Goal: Task Accomplishment & Management: Manage account settings

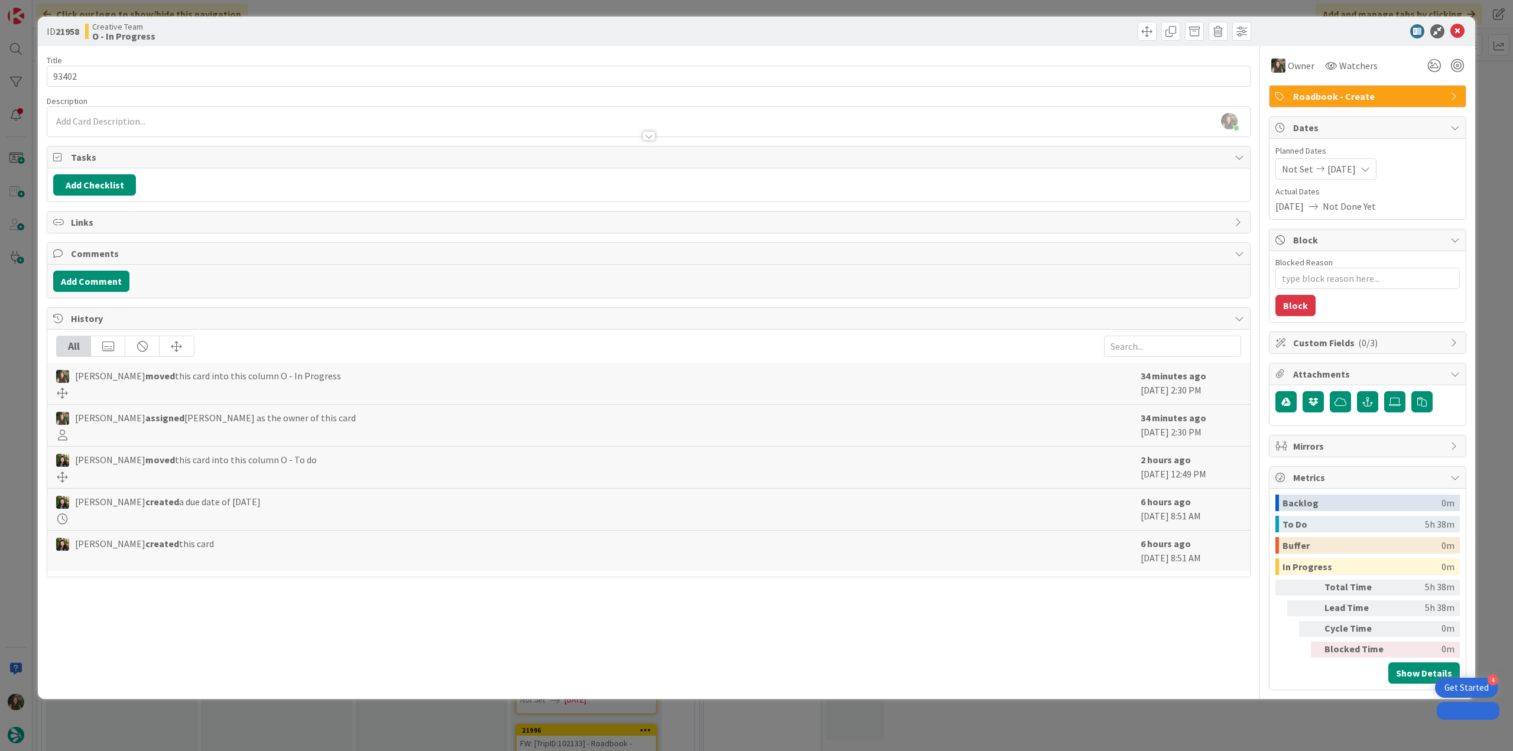
drag, startPoint x: 0, startPoint y: 0, endPoint x: 22, endPoint y: 307, distance: 307.5
click at [19, 304] on div "ID 21958 Creative Team O - In Progress Title 5 / 128 93402 Description [PERSON_…" at bounding box center [756, 375] width 1513 height 751
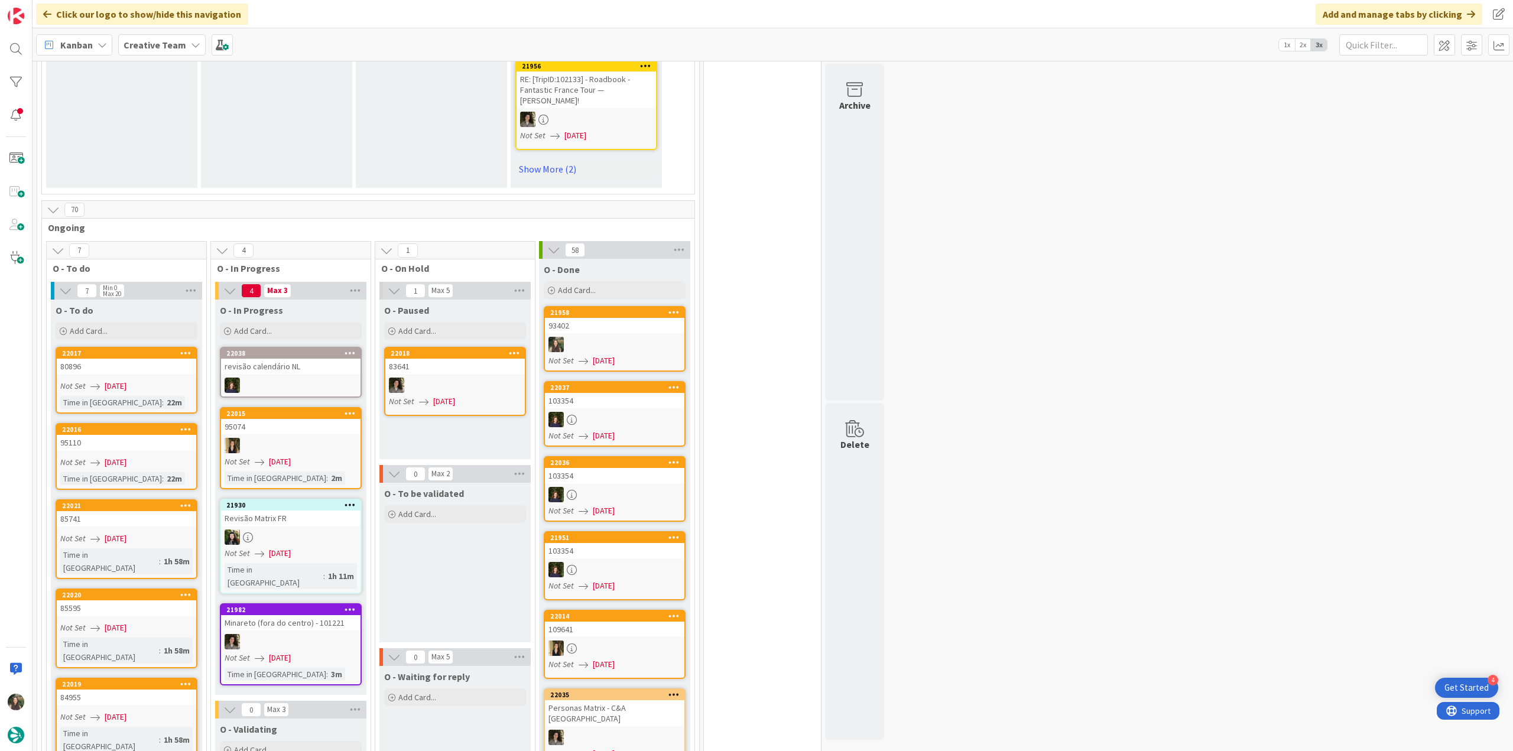
click at [641, 337] on div at bounding box center [614, 344] width 139 height 15
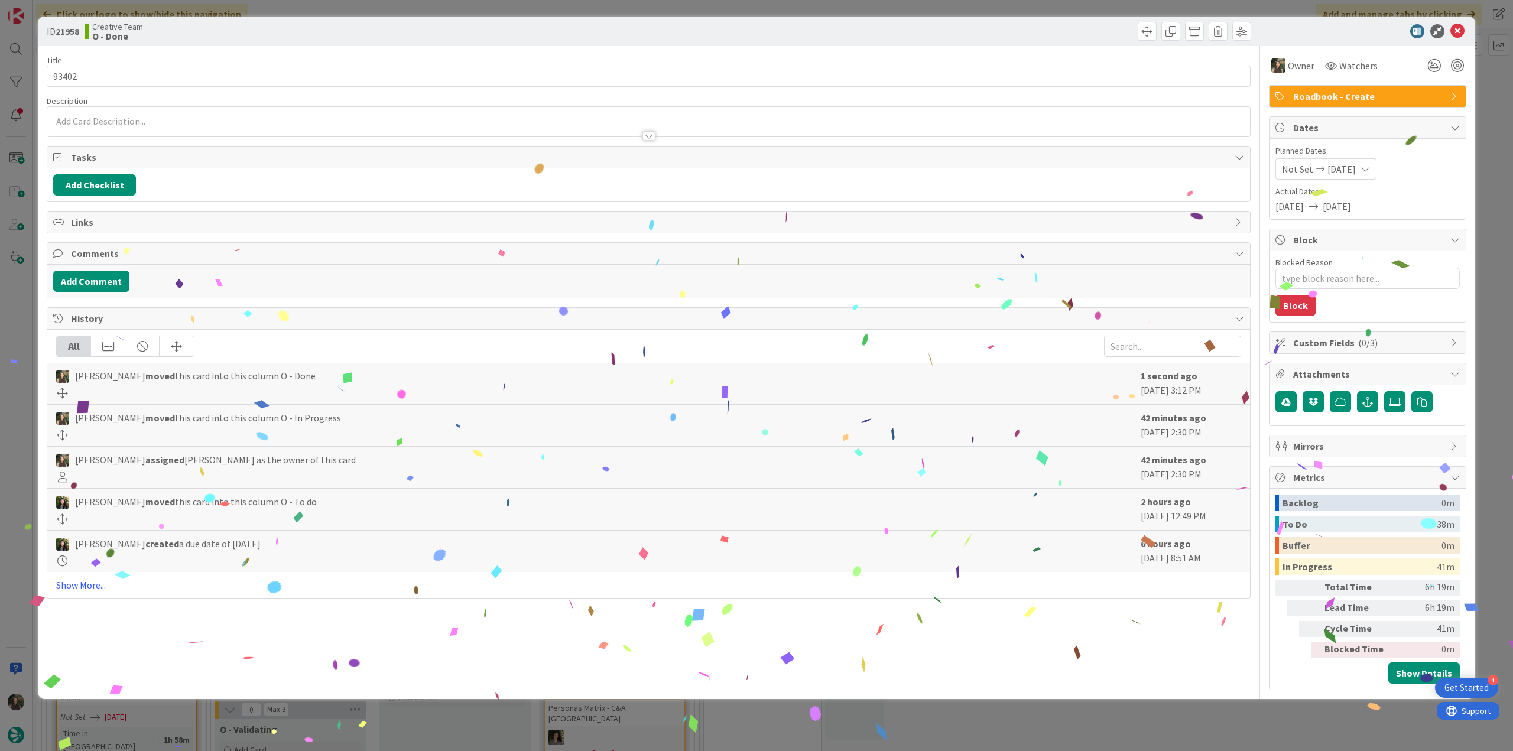
click at [1215, 717] on div "ID 21958 Creative Team O - Done Title 5 / 128 93402 Description Owner Watchers …" at bounding box center [756, 375] width 1513 height 751
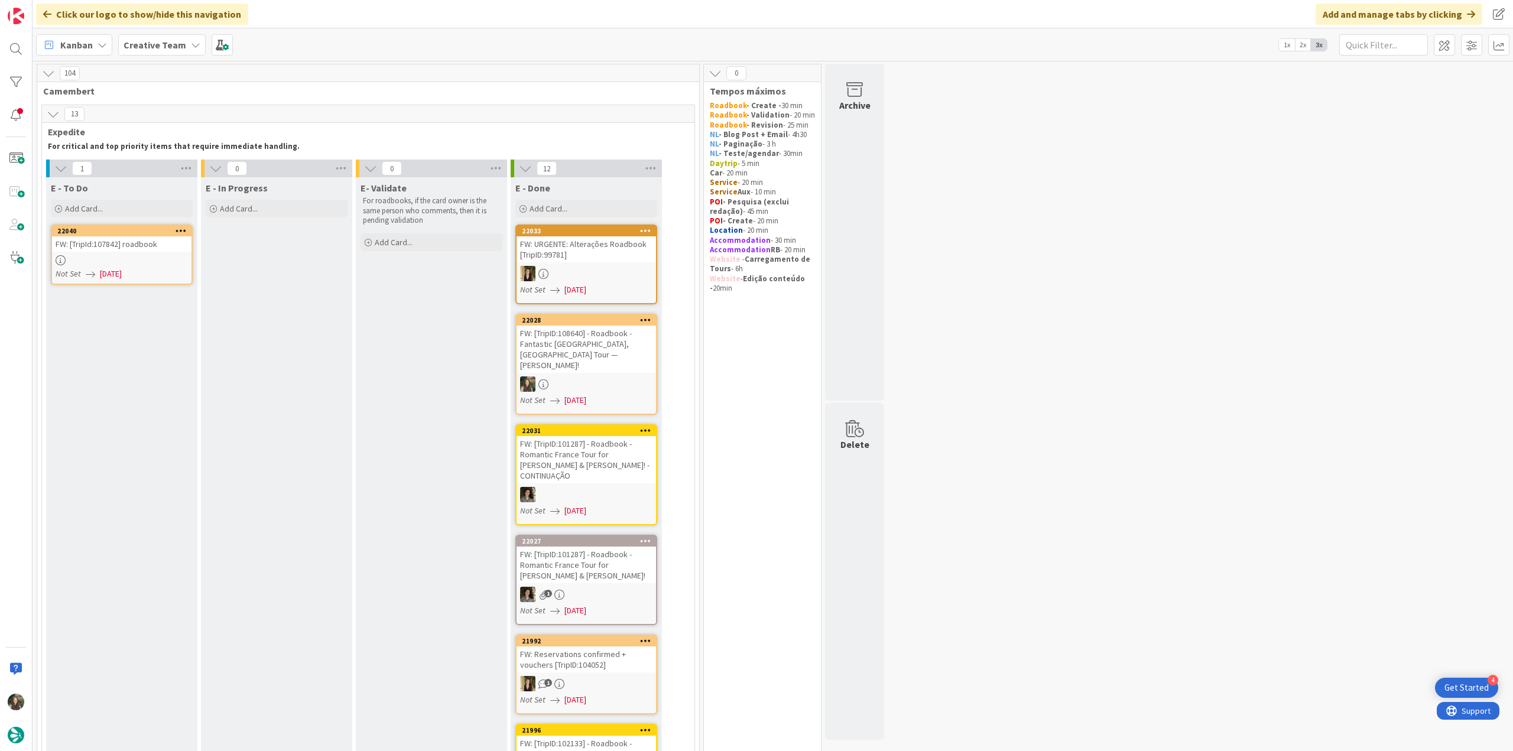
click at [162, 249] on div "FW: [TripId:107842] roadbook" at bounding box center [121, 243] width 139 height 15
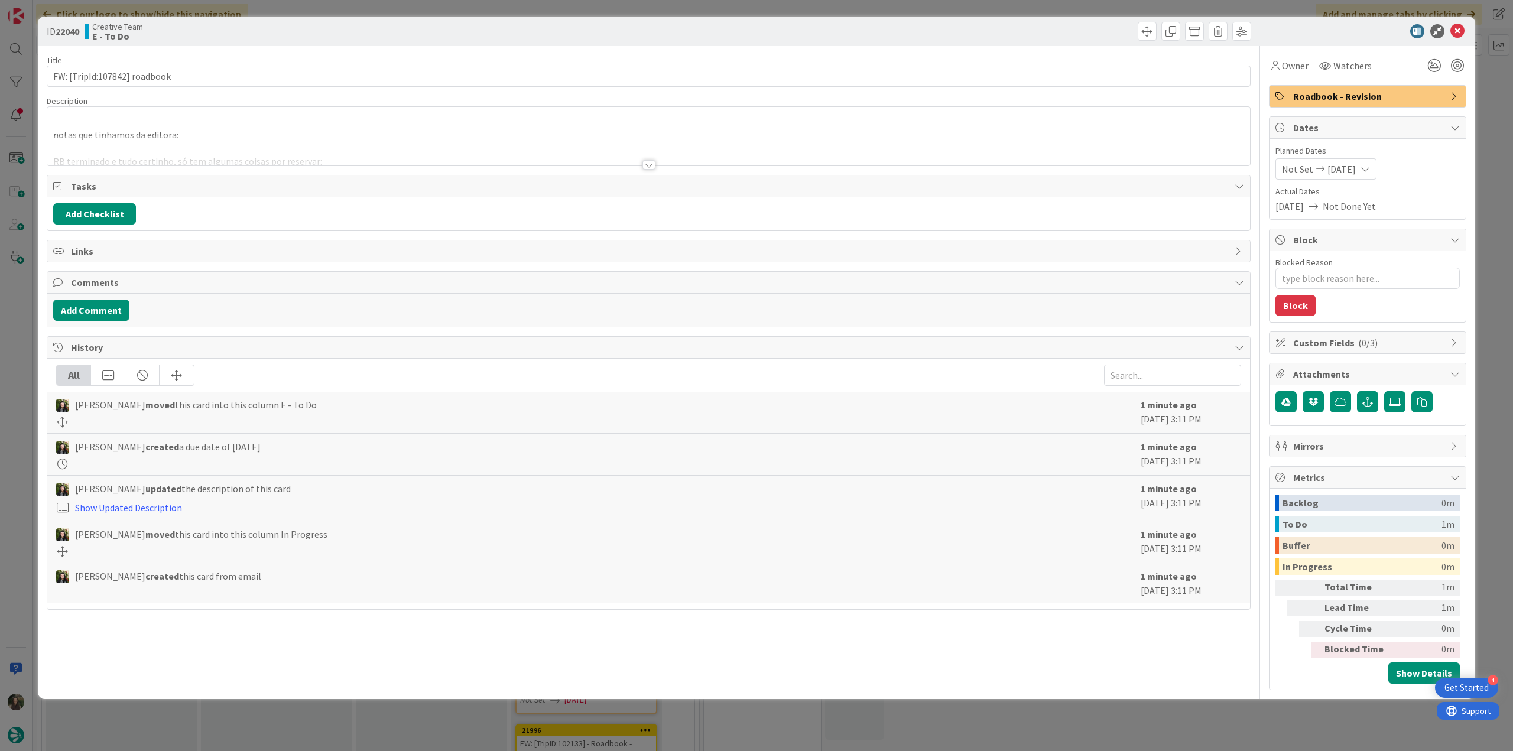
click at [307, 140] on div at bounding box center [648, 150] width 1202 height 30
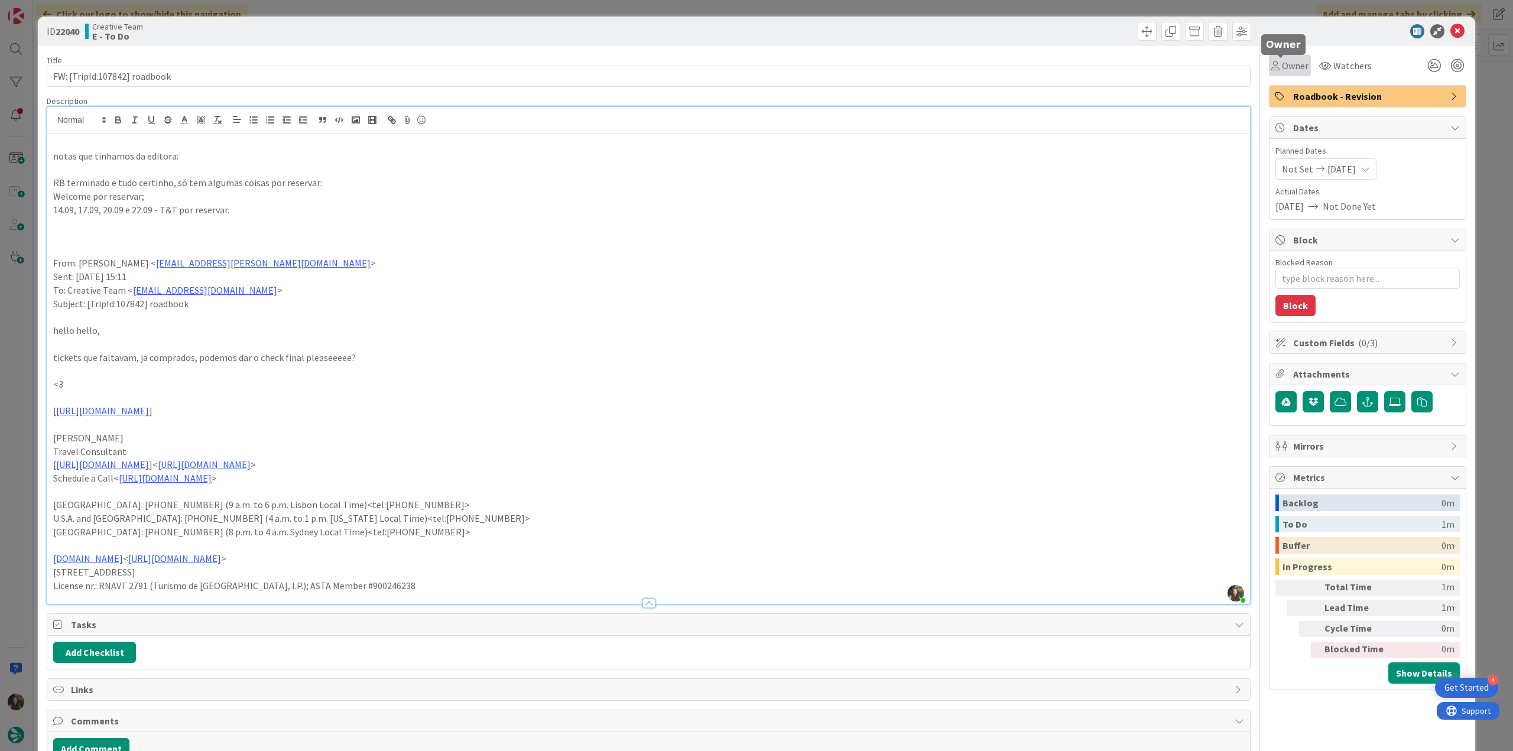
click at [1293, 63] on span "Owner" at bounding box center [1295, 65] width 27 height 14
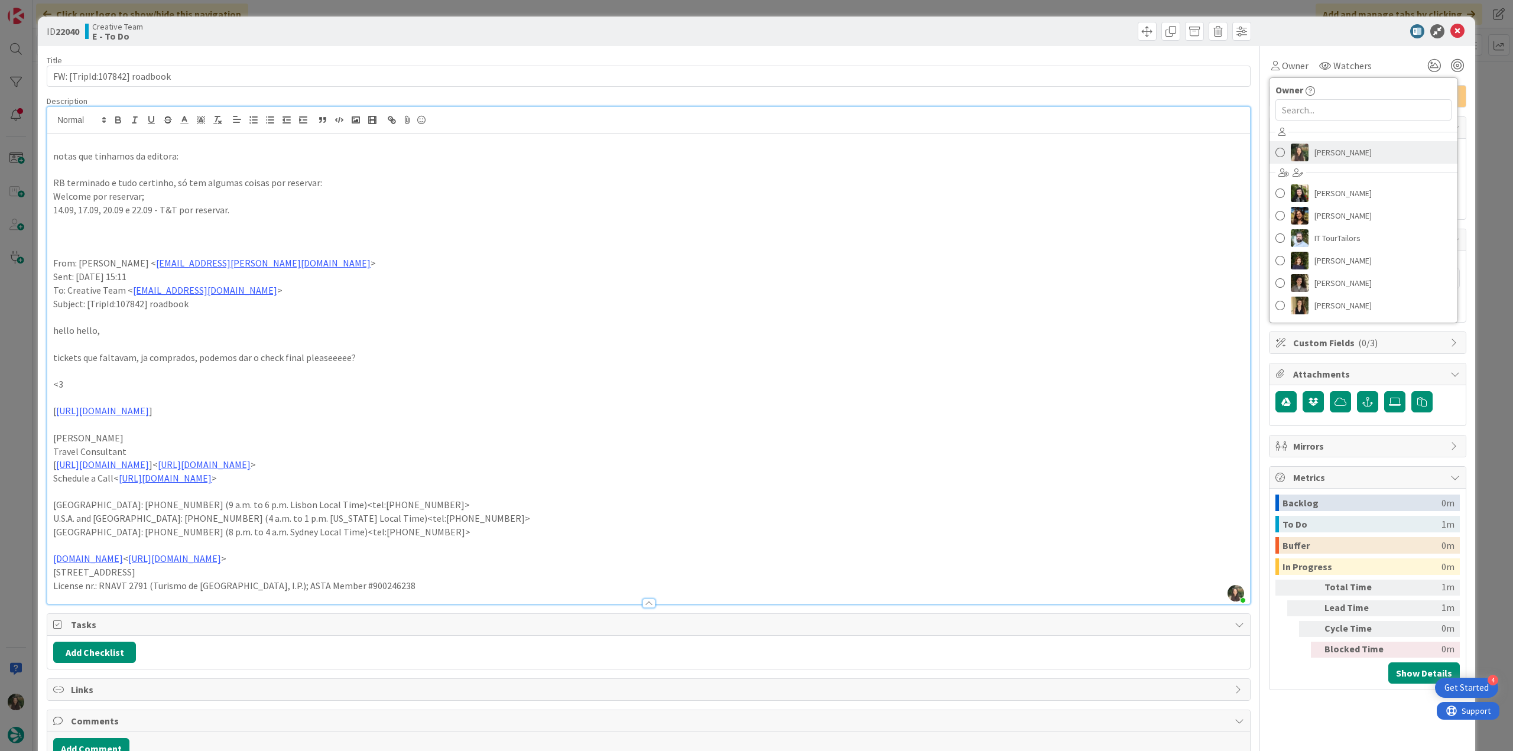
click at [1345, 151] on span "[PERSON_NAME]" at bounding box center [1342, 153] width 57 height 18
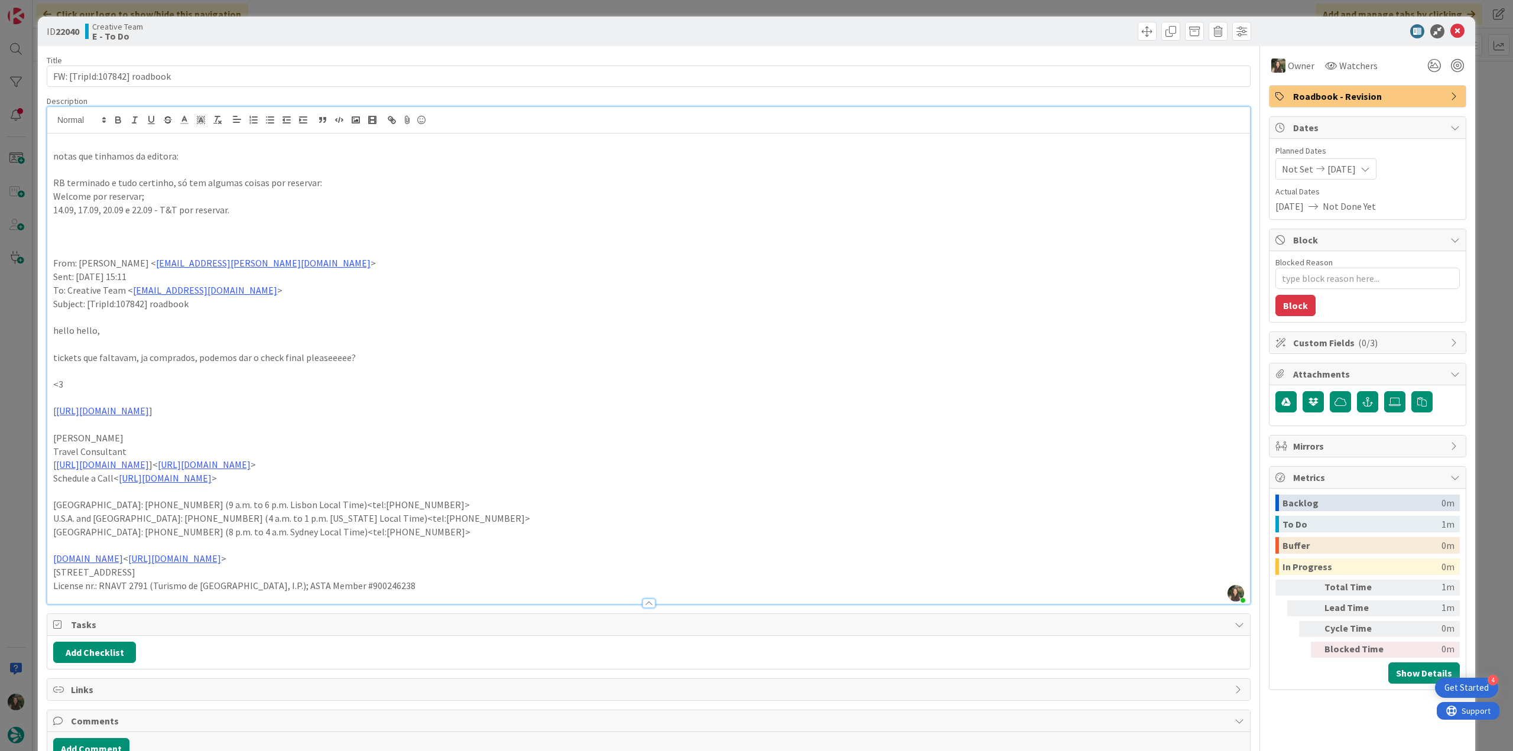
click at [1478, 132] on div "ID 22040 Creative Team E - To Do Title 28 / 128 FW: [TripId:107842] roadbook De…" at bounding box center [756, 375] width 1513 height 751
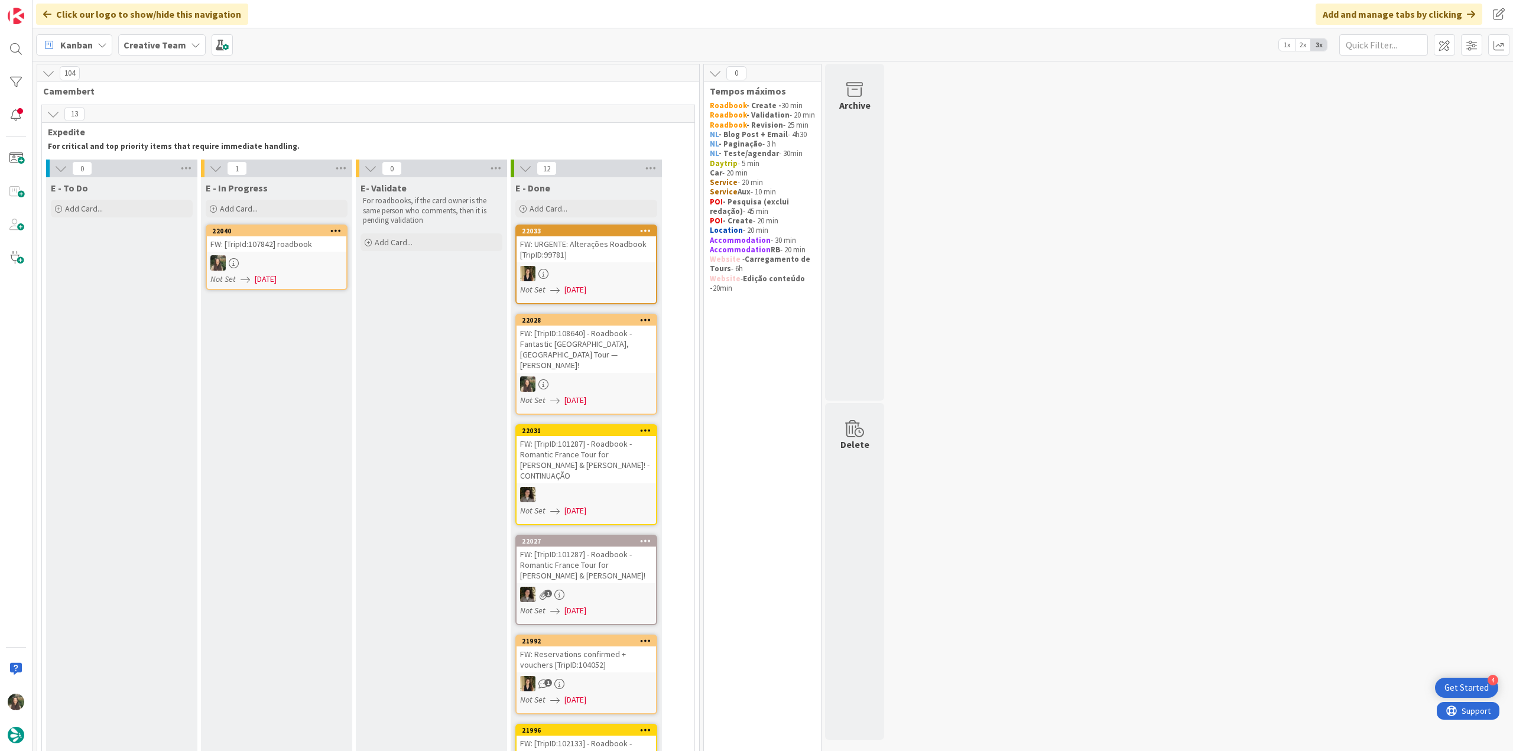
click at [291, 244] on div "FW: [TripId:107842] roadbook" at bounding box center [276, 243] width 139 height 15
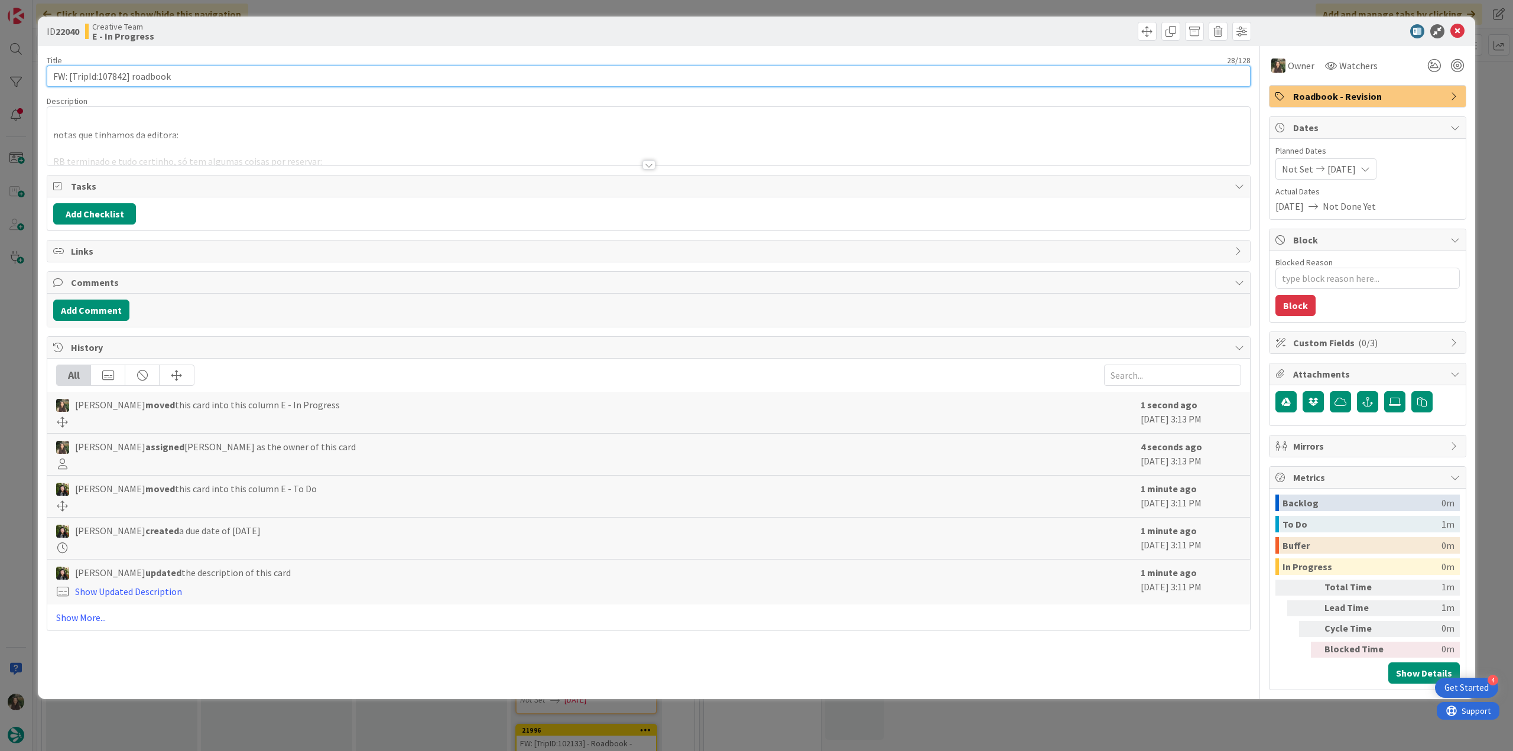
click at [104, 77] on input "FW: [TripId:107842] roadbook" at bounding box center [649, 76] width 1204 height 21
click at [427, 152] on div at bounding box center [648, 150] width 1202 height 30
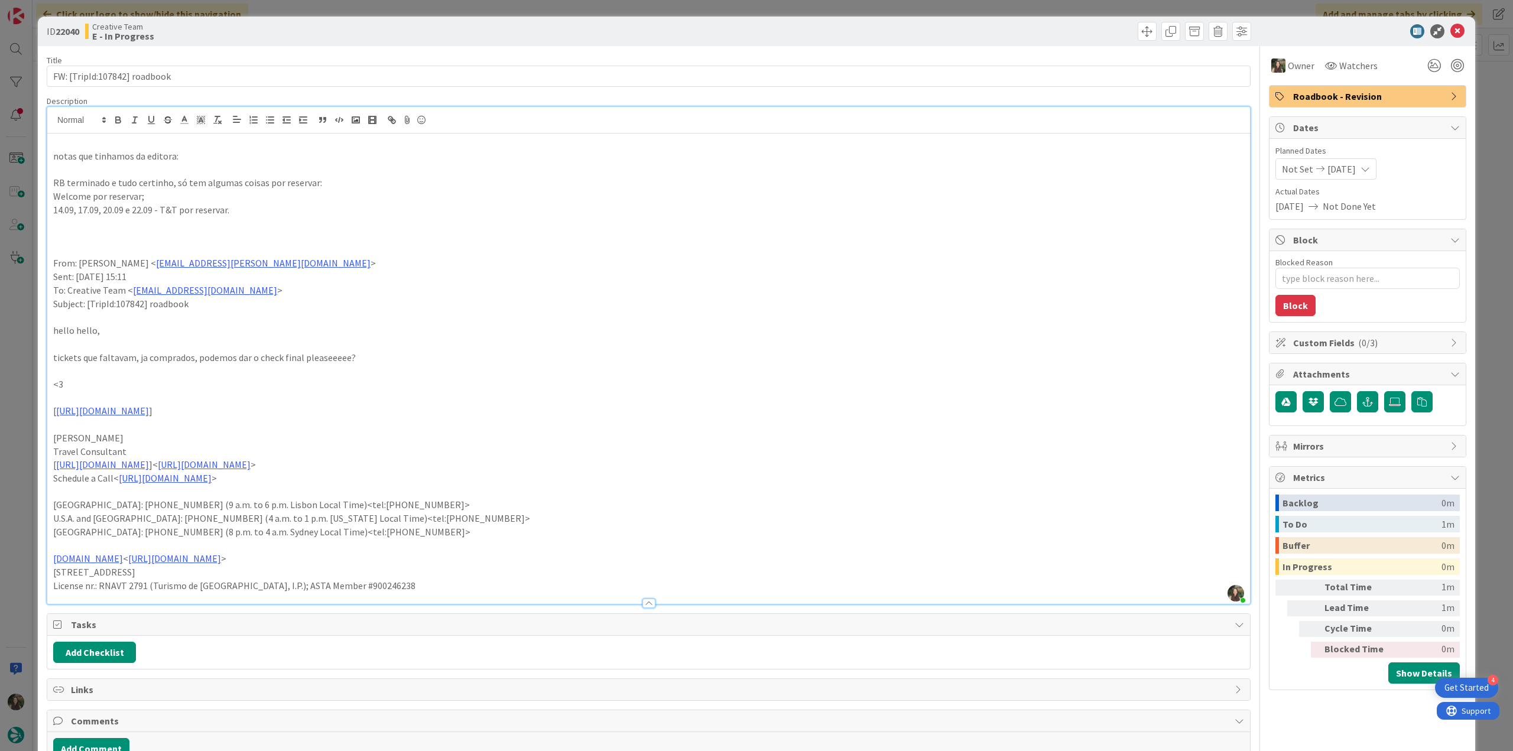
click at [26, 365] on div "ID 22040 Creative Team E - In Progress Title 28 / 128 FW: [TripId:107842] roadb…" at bounding box center [756, 375] width 1513 height 751
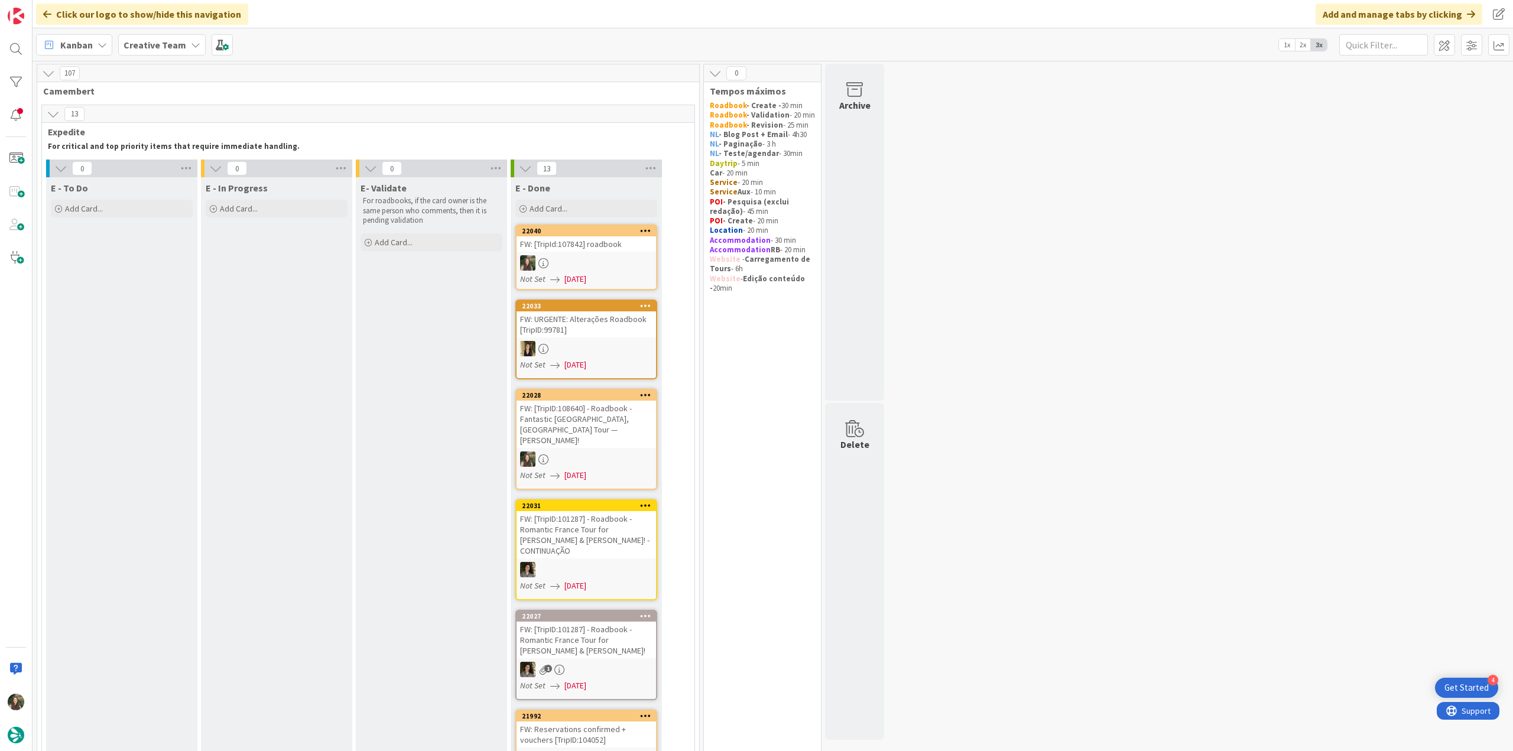
click at [616, 258] on div at bounding box center [585, 262] width 139 height 15
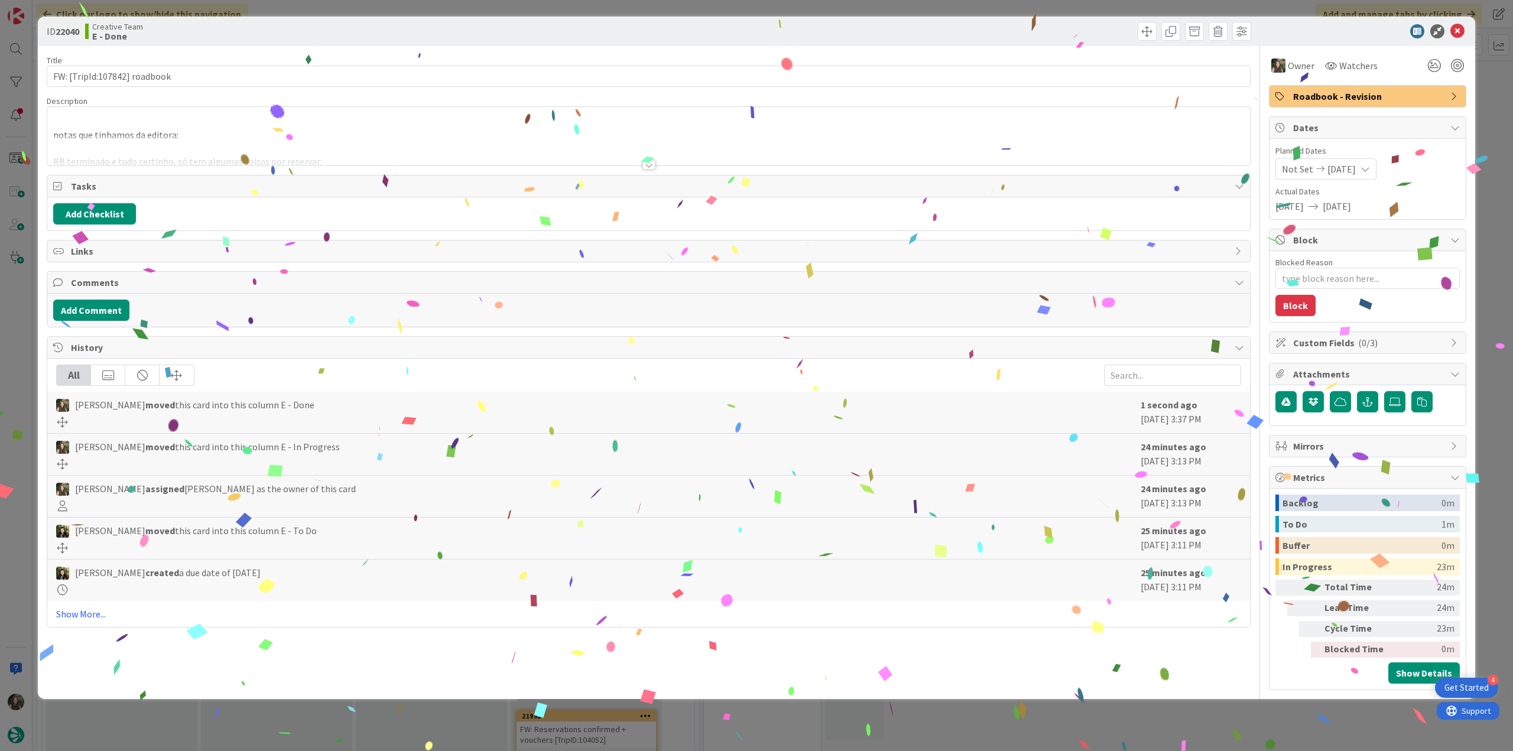
click at [1176, 720] on div "ID 22040 Creative Team E - Done Title 28 / 128 FW: [TripId:107842] roadbook Des…" at bounding box center [756, 375] width 1513 height 751
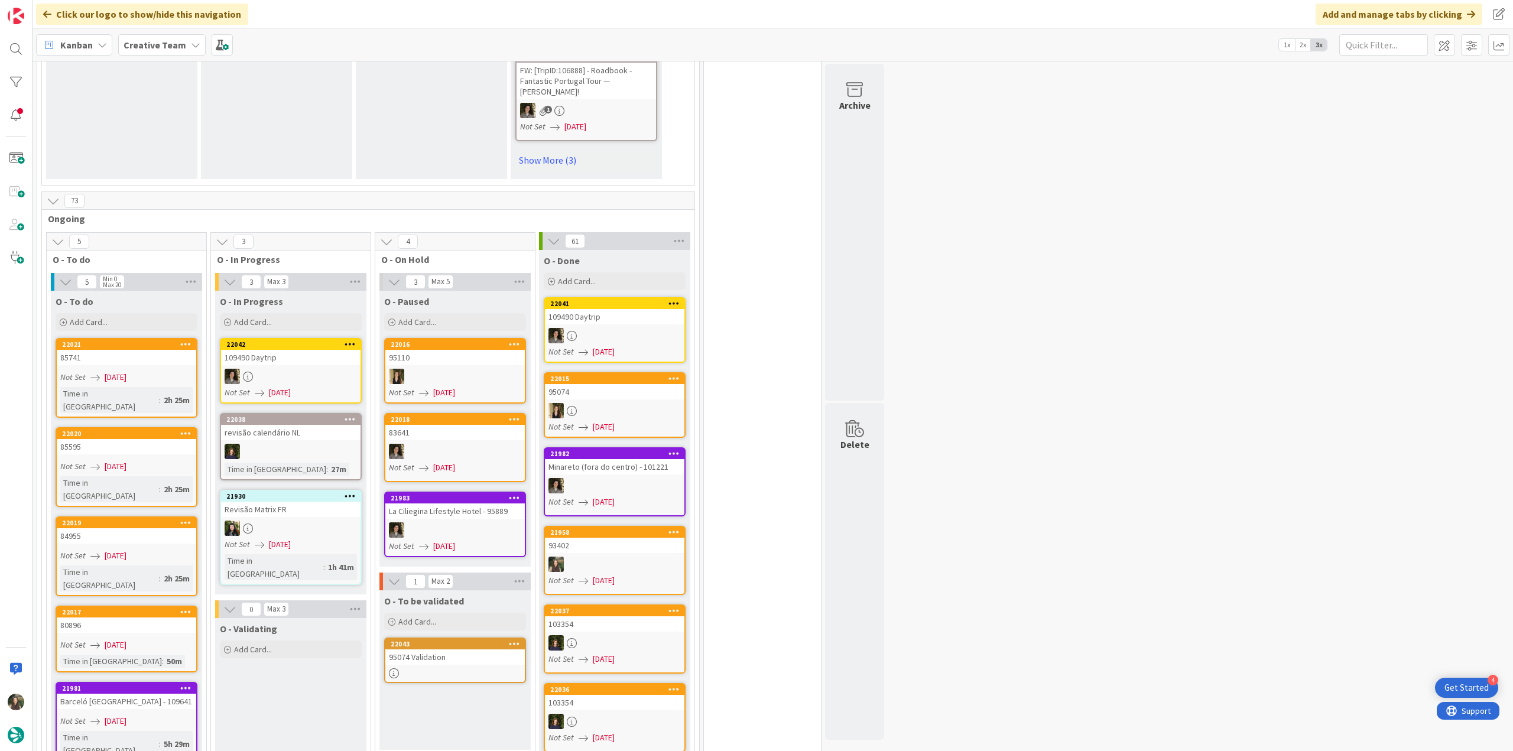
scroll to position [1064, 0]
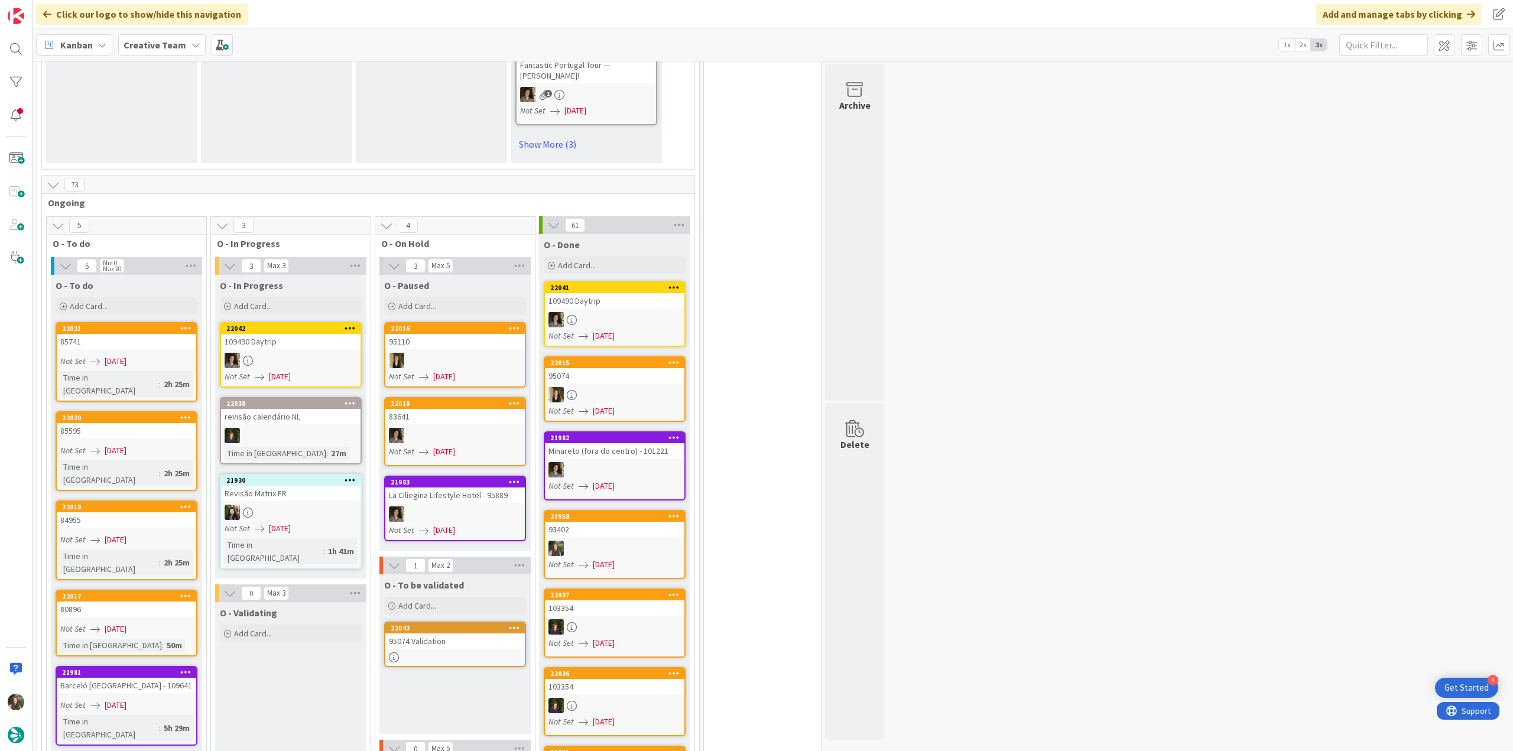
click at [139, 334] on div "85741" at bounding box center [126, 341] width 139 height 15
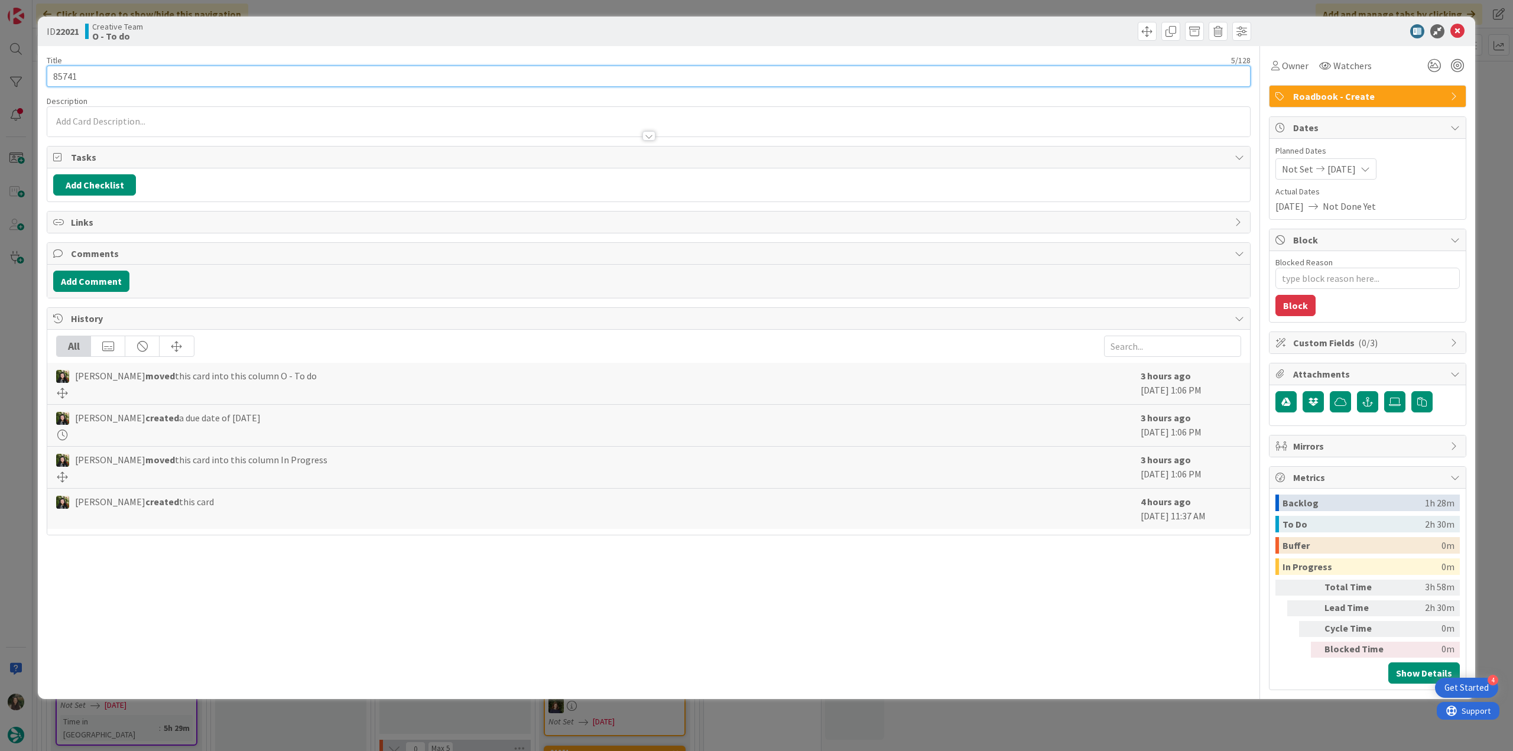
click at [73, 79] on input "85741" at bounding box center [649, 76] width 1204 height 21
click at [1282, 67] on span "Owner" at bounding box center [1295, 65] width 27 height 14
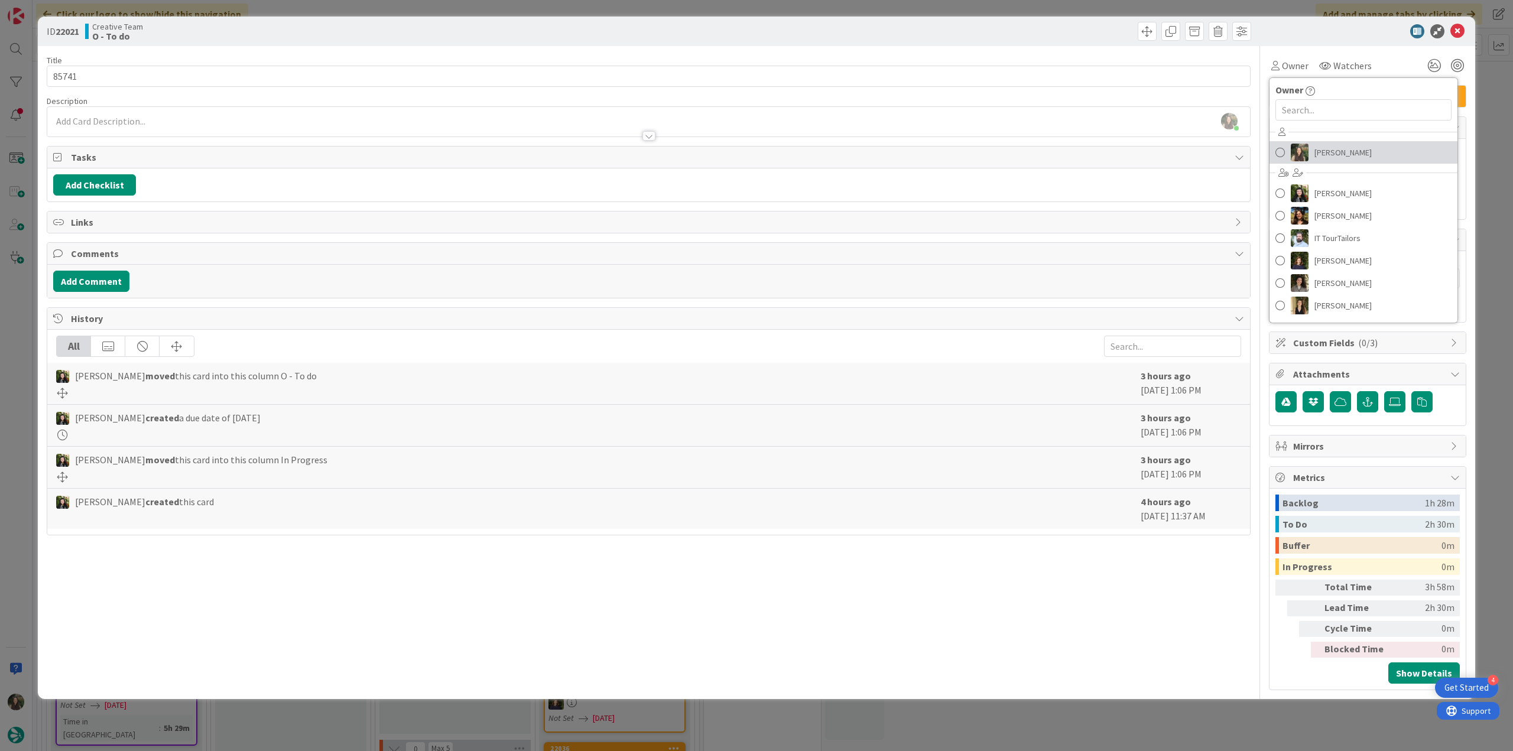
click at [1325, 145] on span "[PERSON_NAME]" at bounding box center [1342, 153] width 57 height 18
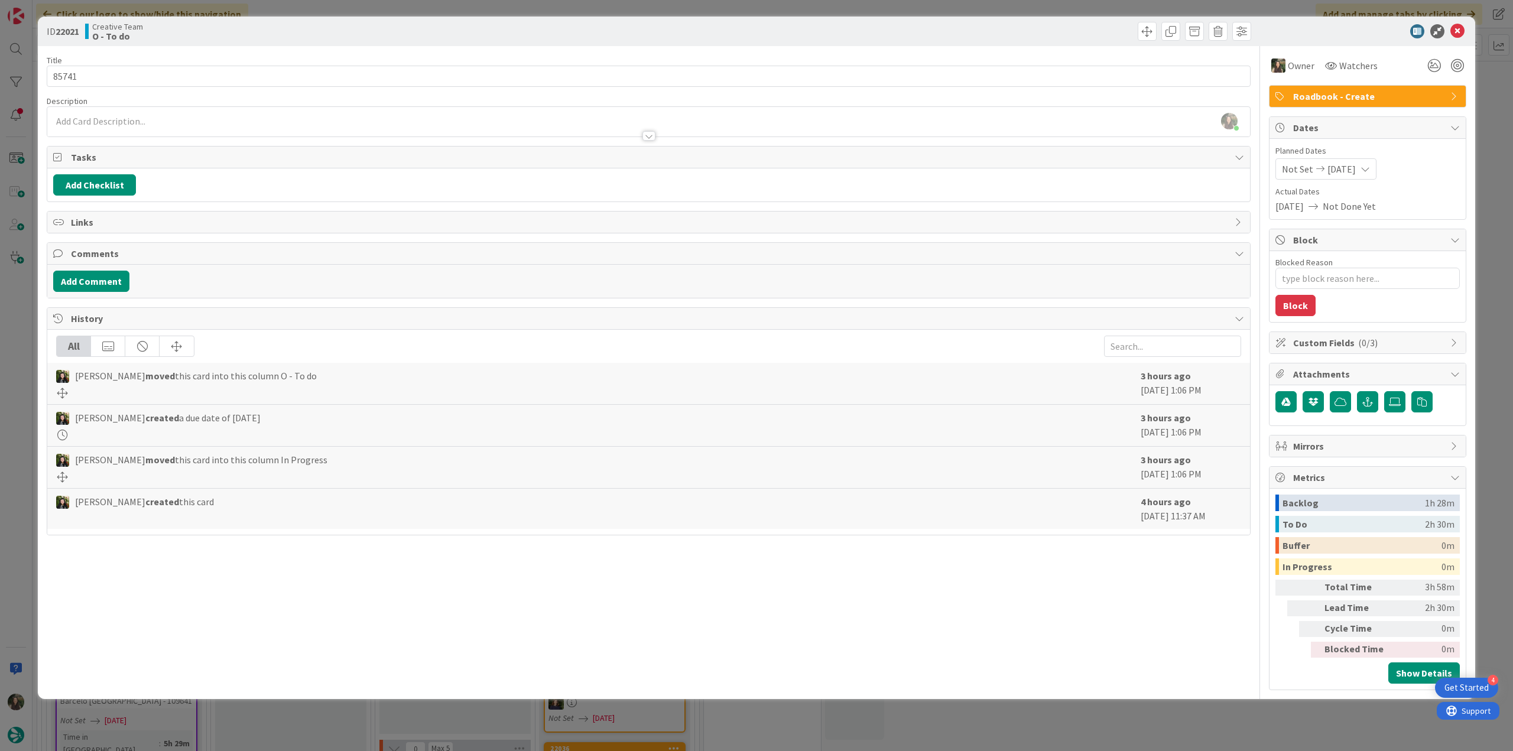
click at [1484, 126] on div "ID 22021 Creative Team O - To do Title 5 / 128 85741 Description [PERSON_NAME] …" at bounding box center [756, 375] width 1513 height 751
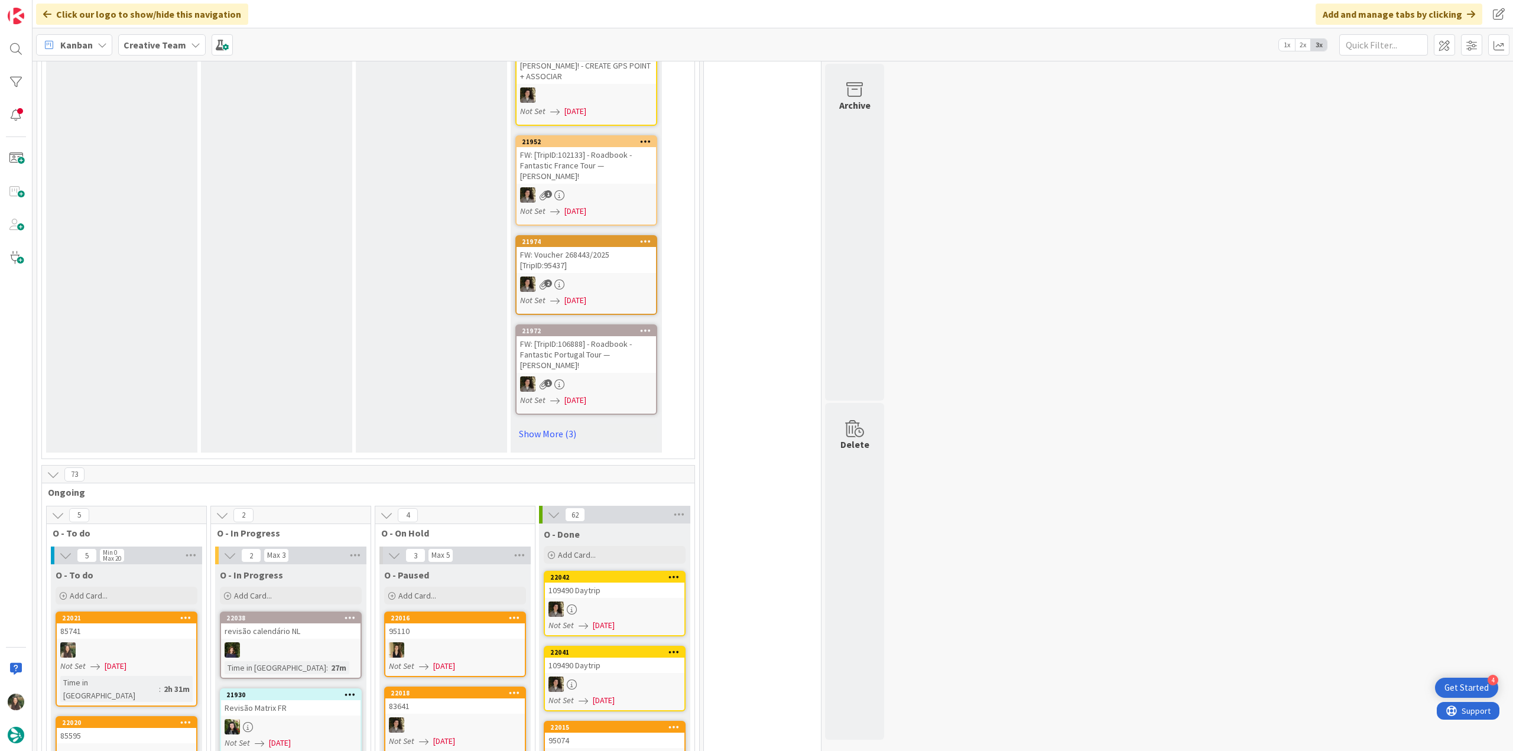
scroll to position [945, 0]
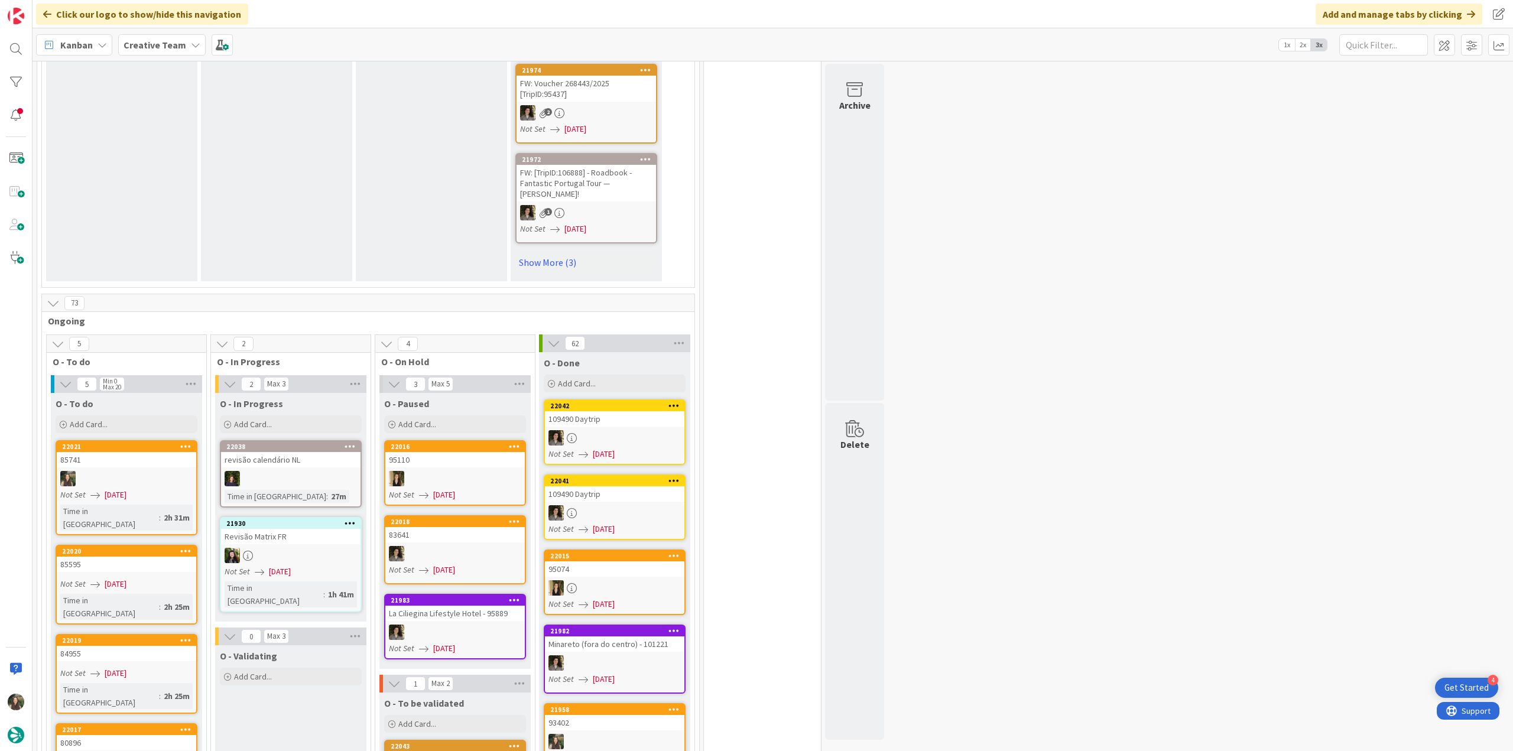
click at [167, 489] on div "Not Set [DATE]" at bounding box center [128, 495] width 136 height 12
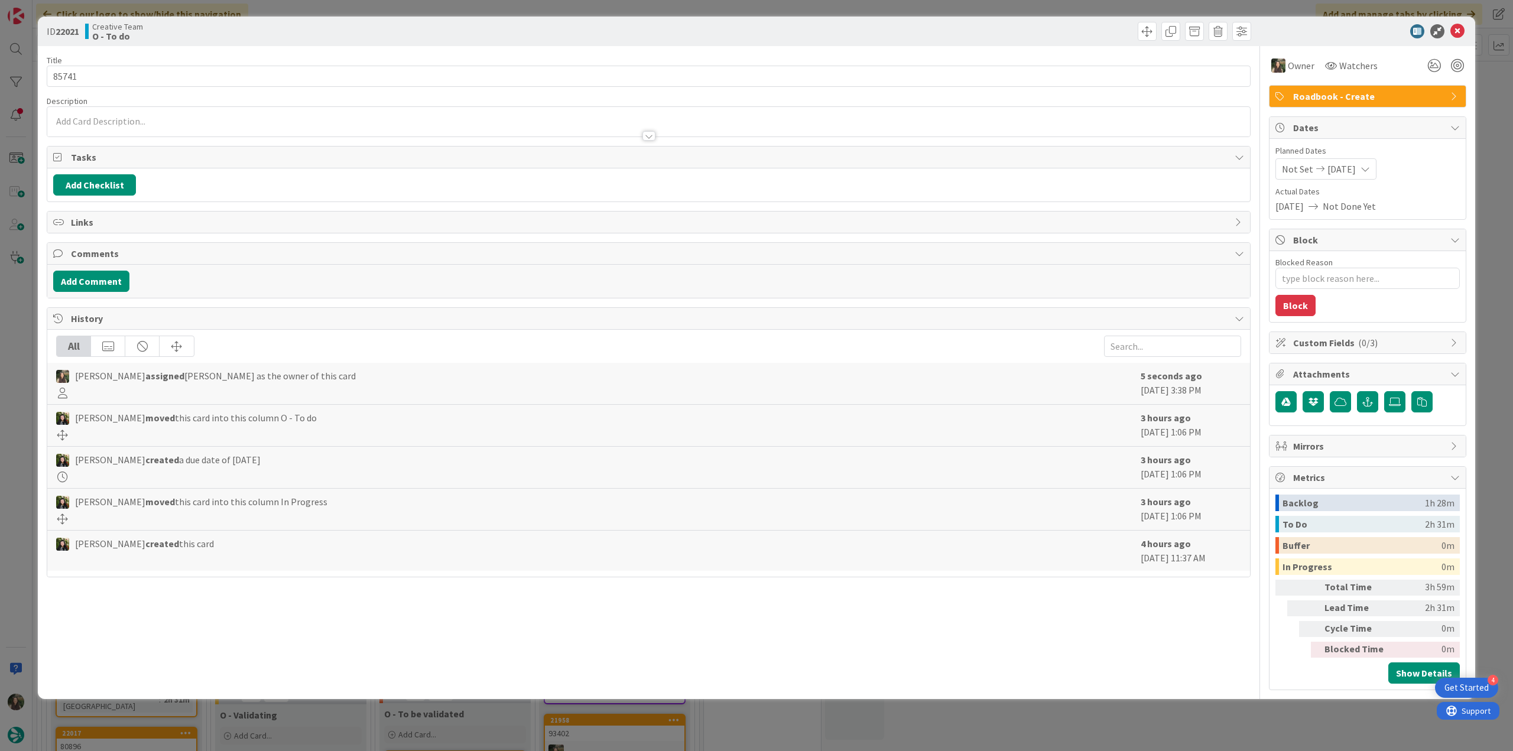
click at [1205, 721] on div "ID 22021 Creative Team O - To do Title 5 / 128 85741 Description Owner Watchers…" at bounding box center [756, 375] width 1513 height 751
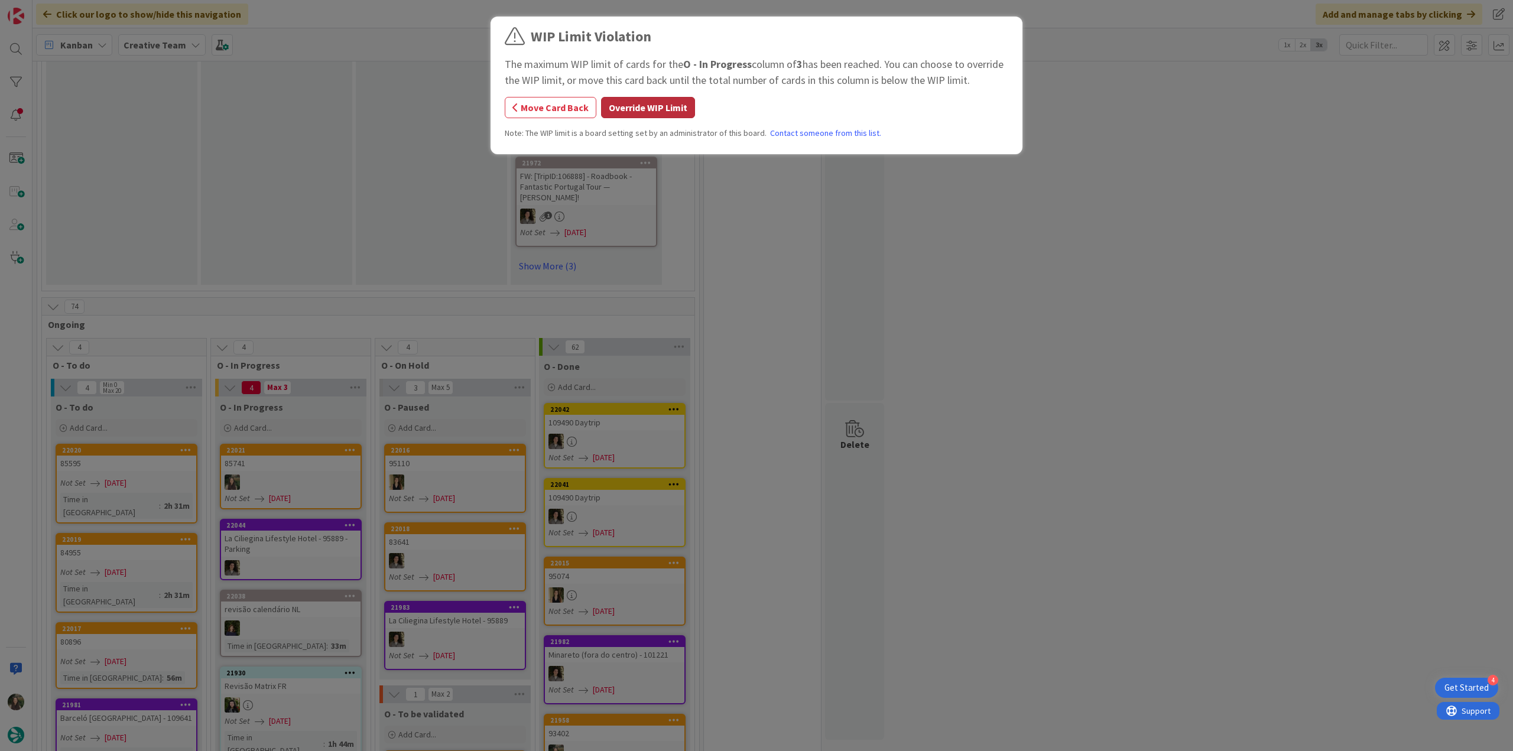
click at [651, 113] on button "Override WIP Limit" at bounding box center [648, 107] width 94 height 21
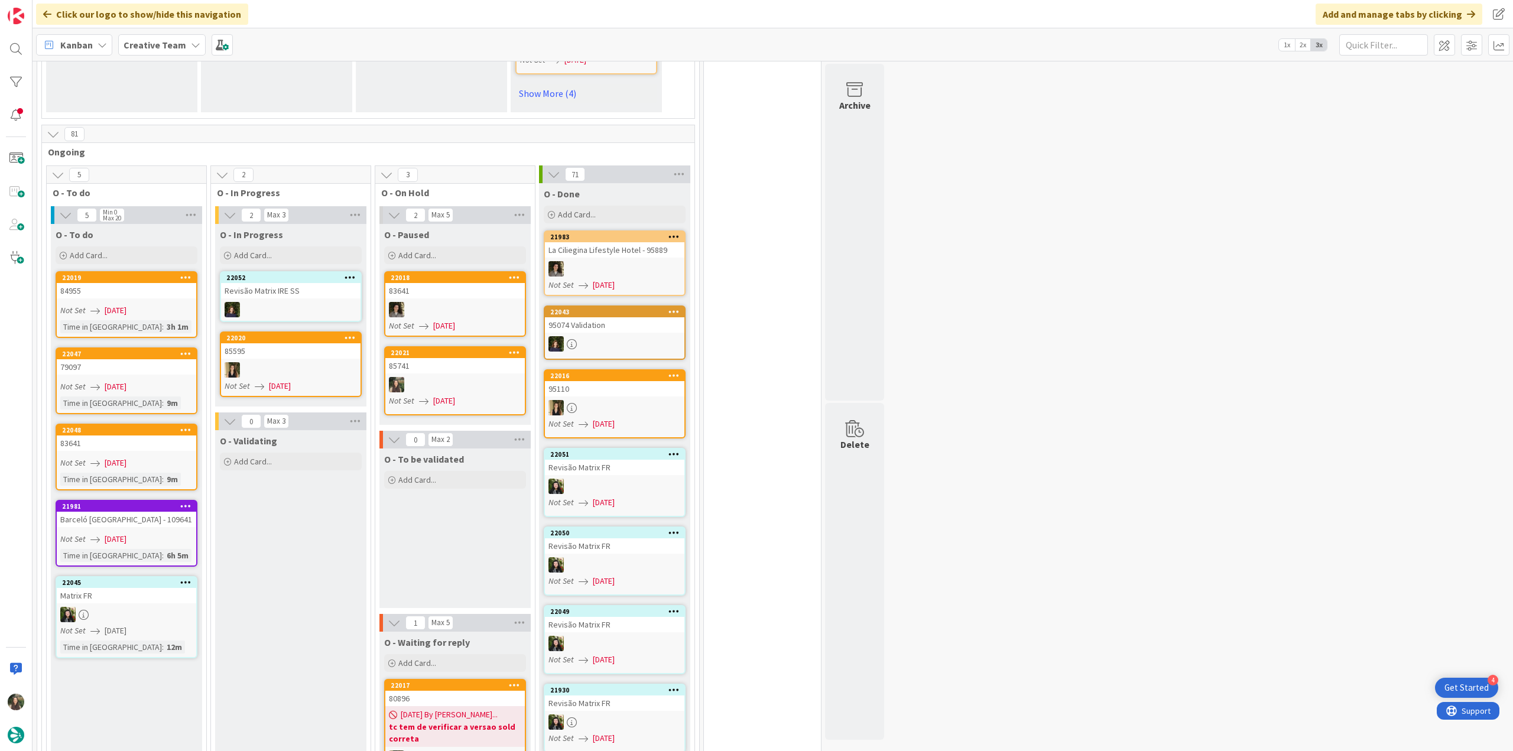
scroll to position [1097, 0]
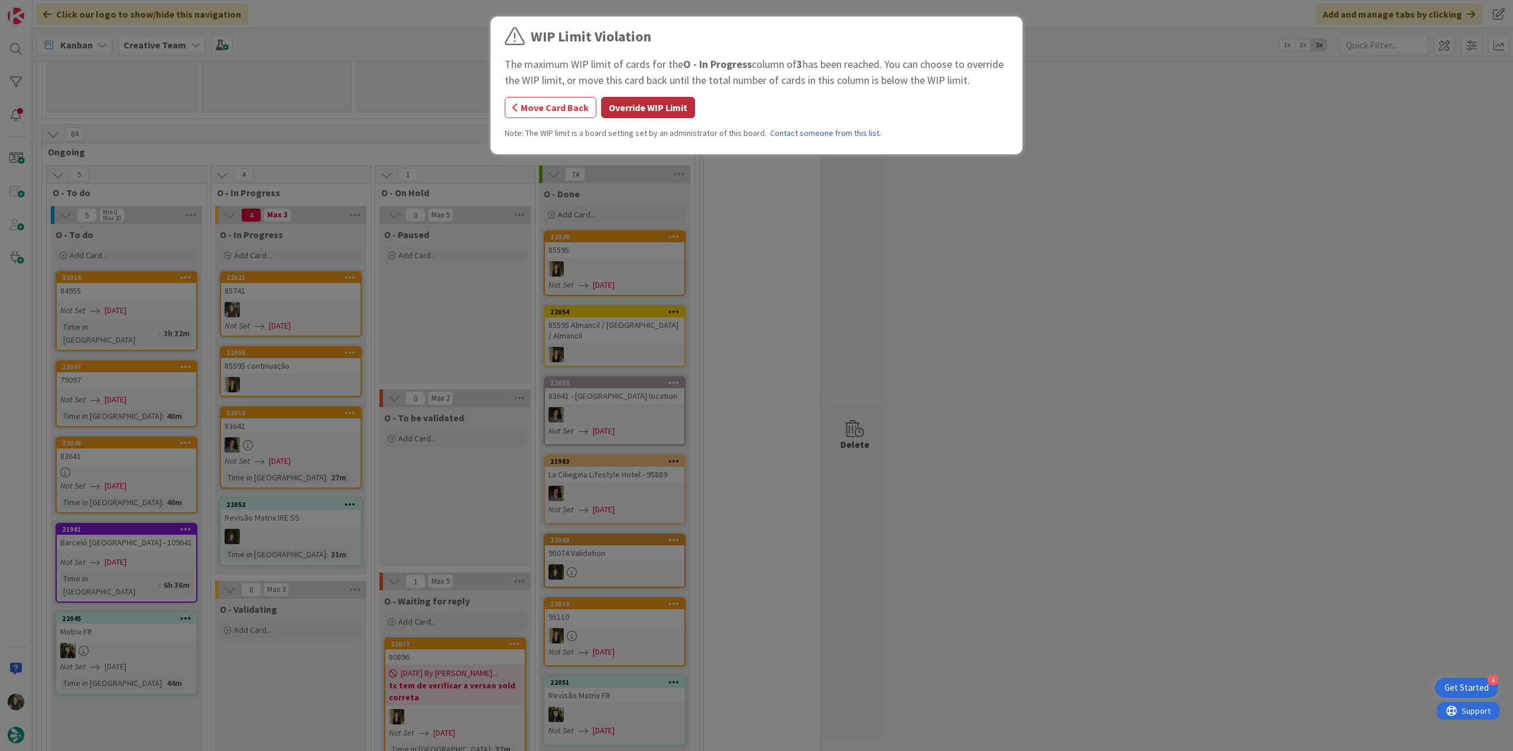
click at [621, 115] on button "Override WIP Limit" at bounding box center [648, 107] width 94 height 21
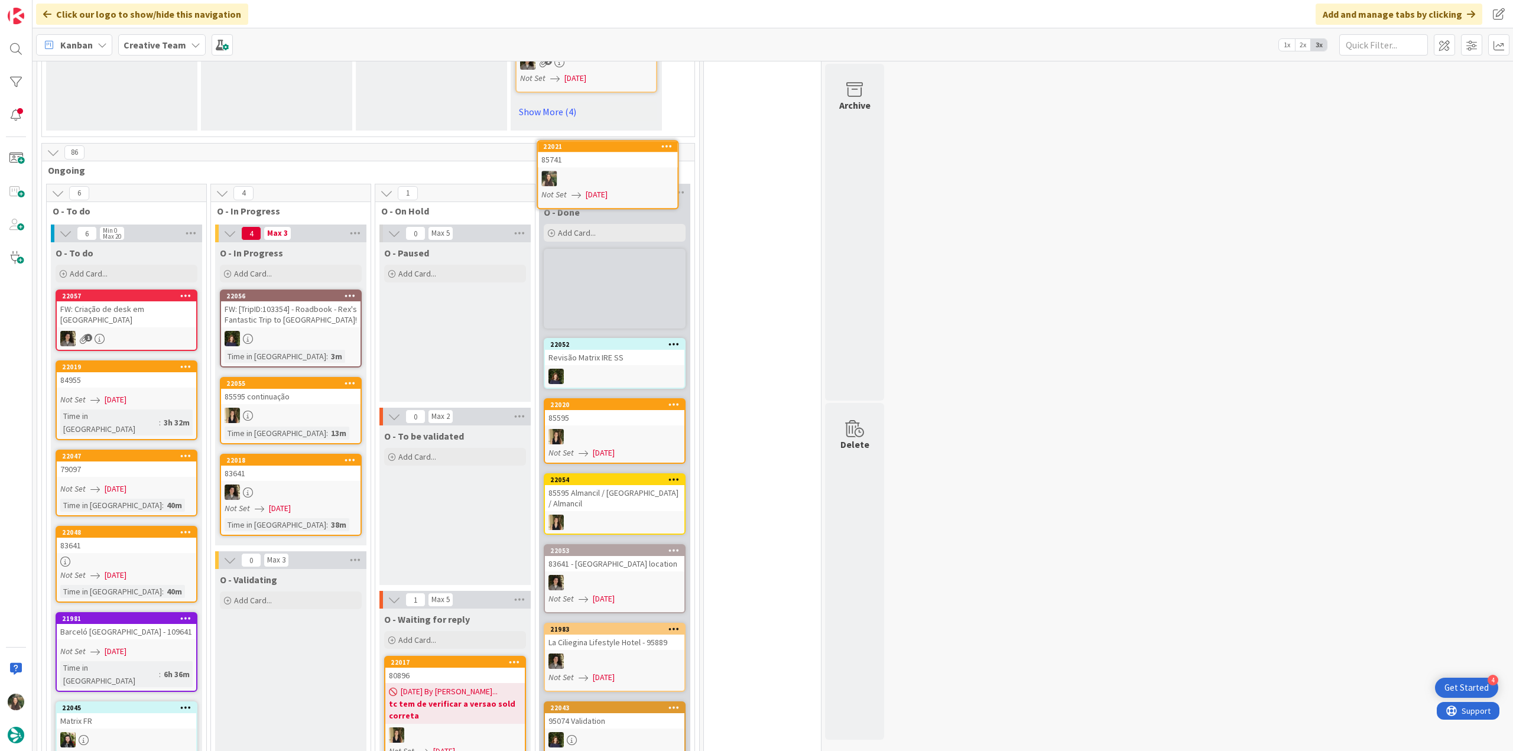
scroll to position [1074, 0]
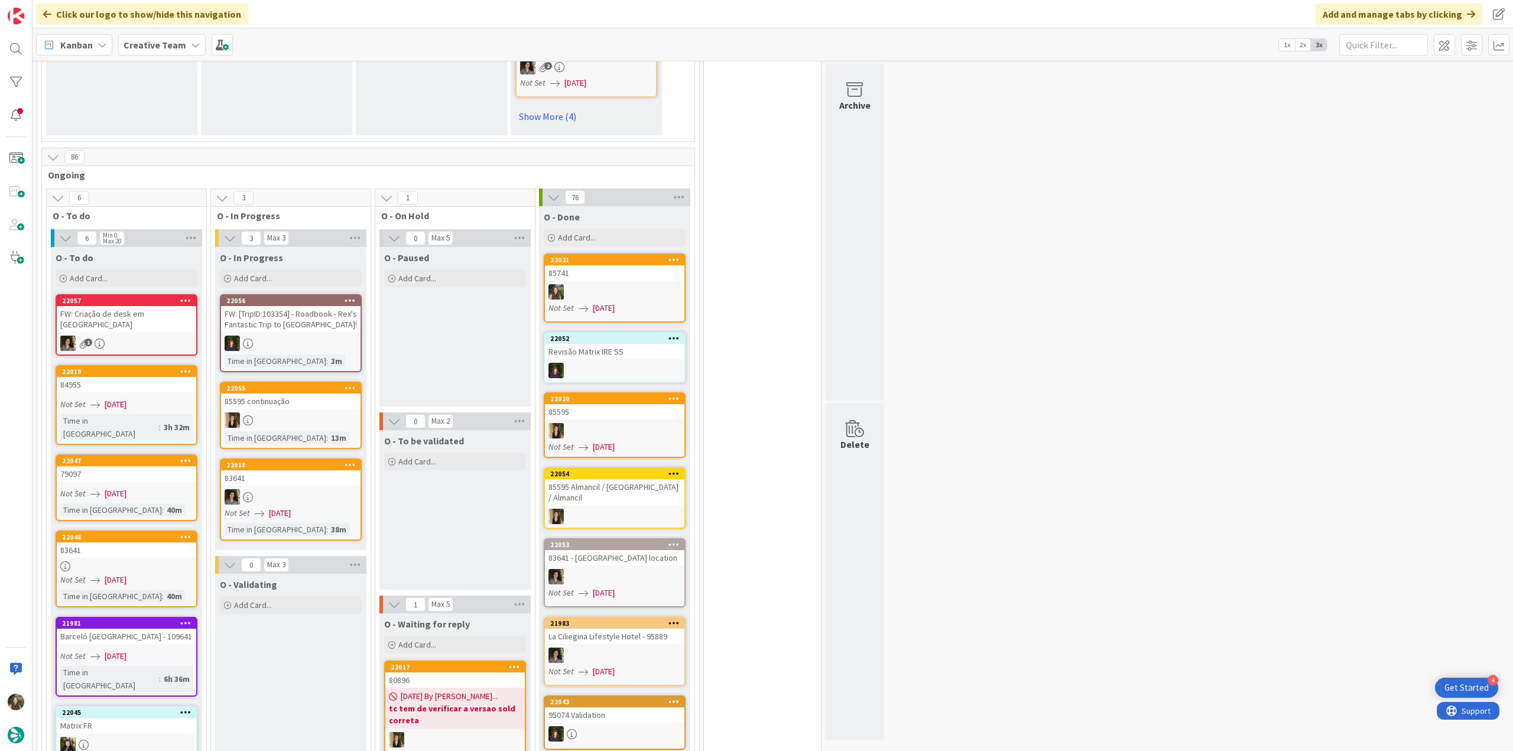
click at [659, 302] on div "Not Set [DATE]" at bounding box center [616, 308] width 136 height 12
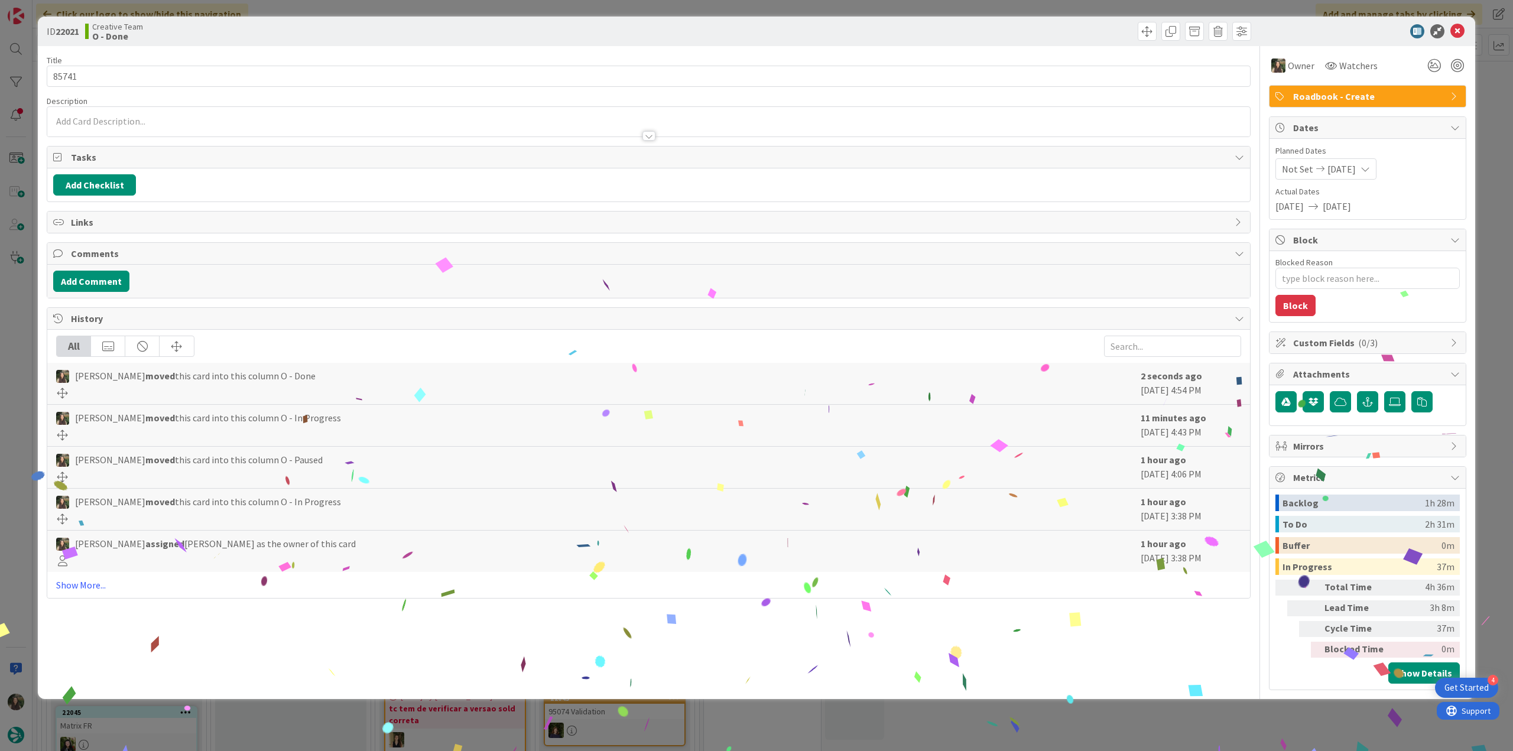
click at [1235, 700] on div "ID 22021 Creative Team O - Done Title 5 / 128 85741 Description Owner Watchers …" at bounding box center [756, 375] width 1513 height 751
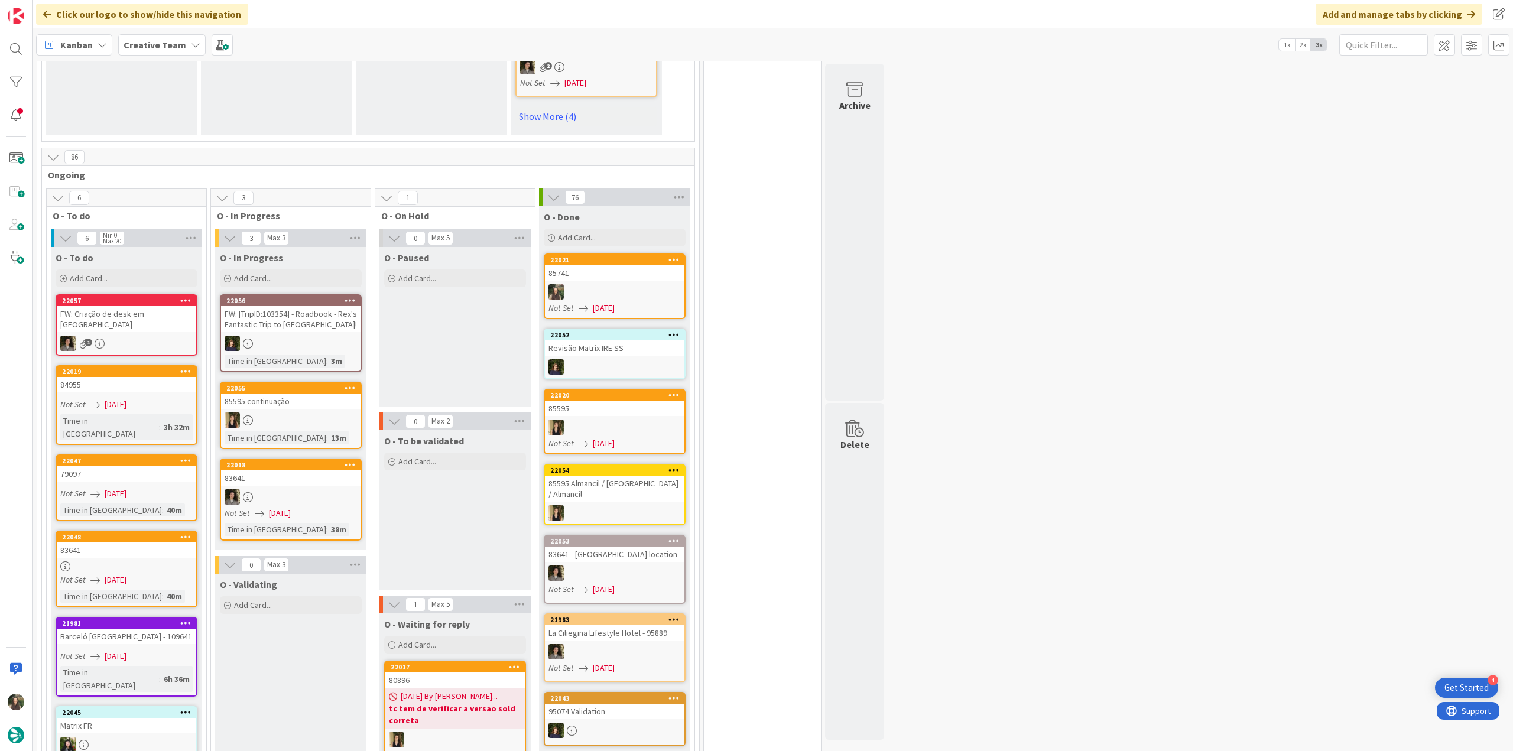
click at [144, 398] on div "Not Set [DATE]" at bounding box center [128, 404] width 136 height 12
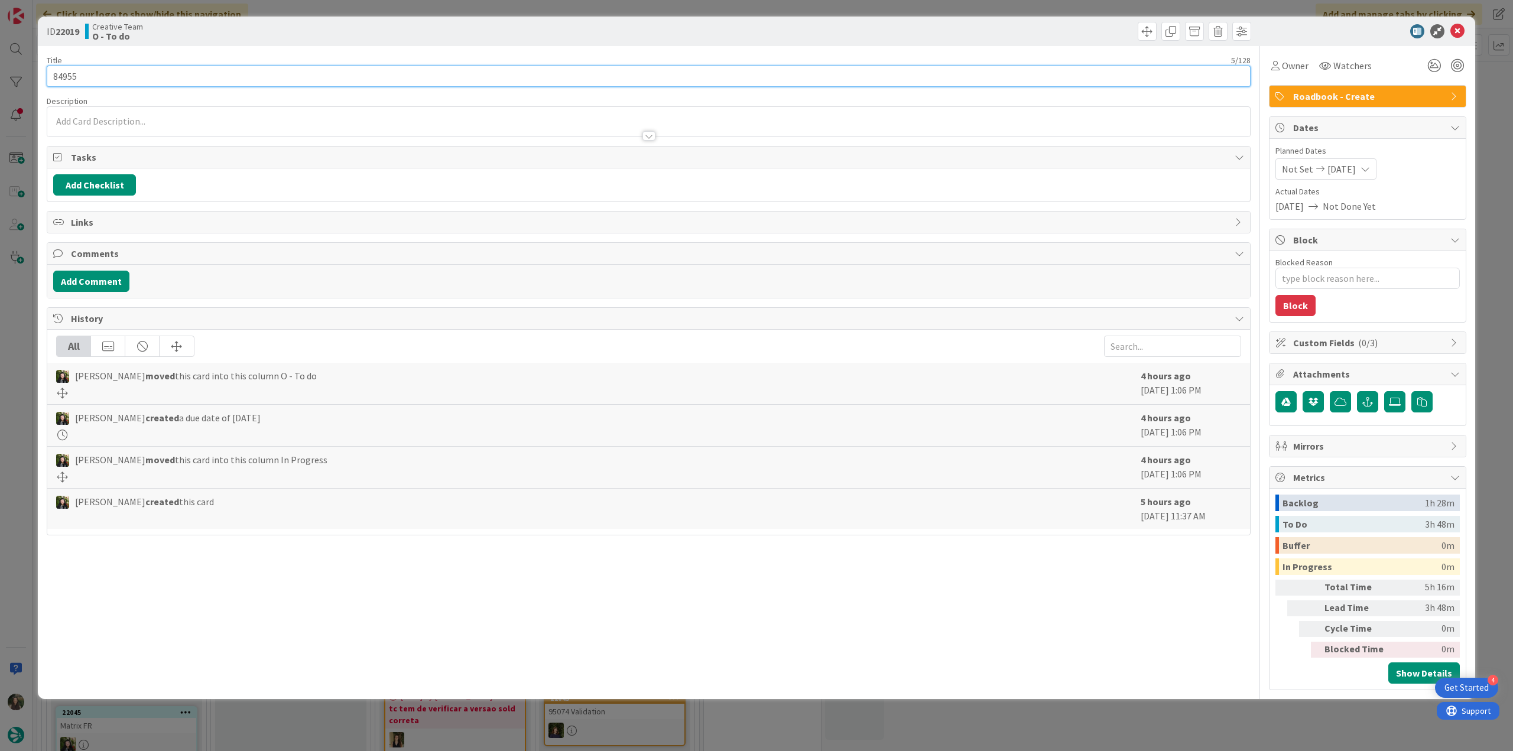
click at [69, 73] on input "84955" at bounding box center [649, 76] width 1204 height 21
drag, startPoint x: 1288, startPoint y: 76, endPoint x: 1298, endPoint y: 82, distance: 11.7
click at [1289, 76] on div "Owner Watchers Roadbook - Create Dates Planned Dates Not Set [DATE] Actual Date…" at bounding box center [1367, 368] width 197 height 644
click at [1294, 68] on span "Owner" at bounding box center [1295, 65] width 27 height 14
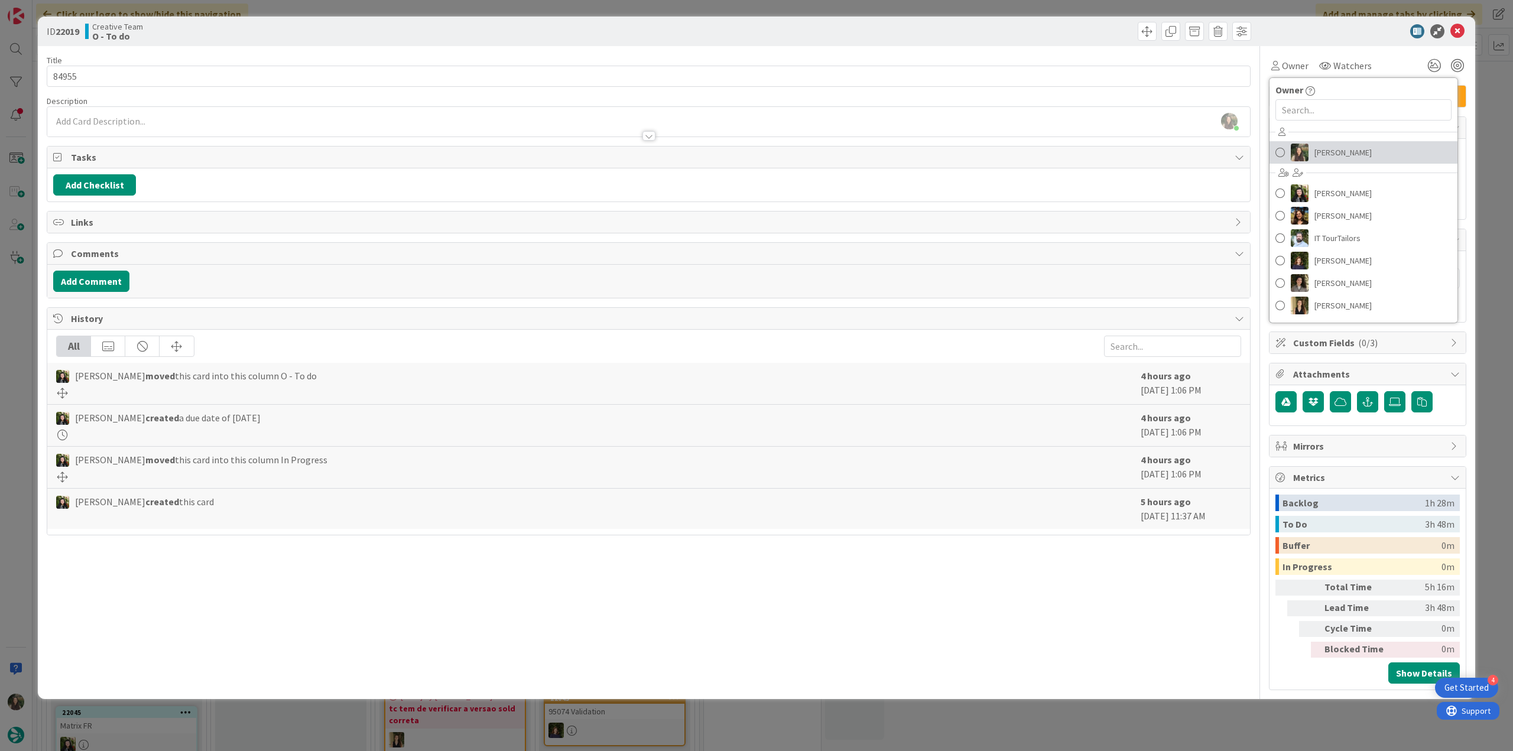
drag, startPoint x: 1331, startPoint y: 146, endPoint x: 1352, endPoint y: 142, distance: 21.6
click at [1332, 147] on span "[PERSON_NAME]" at bounding box center [1342, 153] width 57 height 18
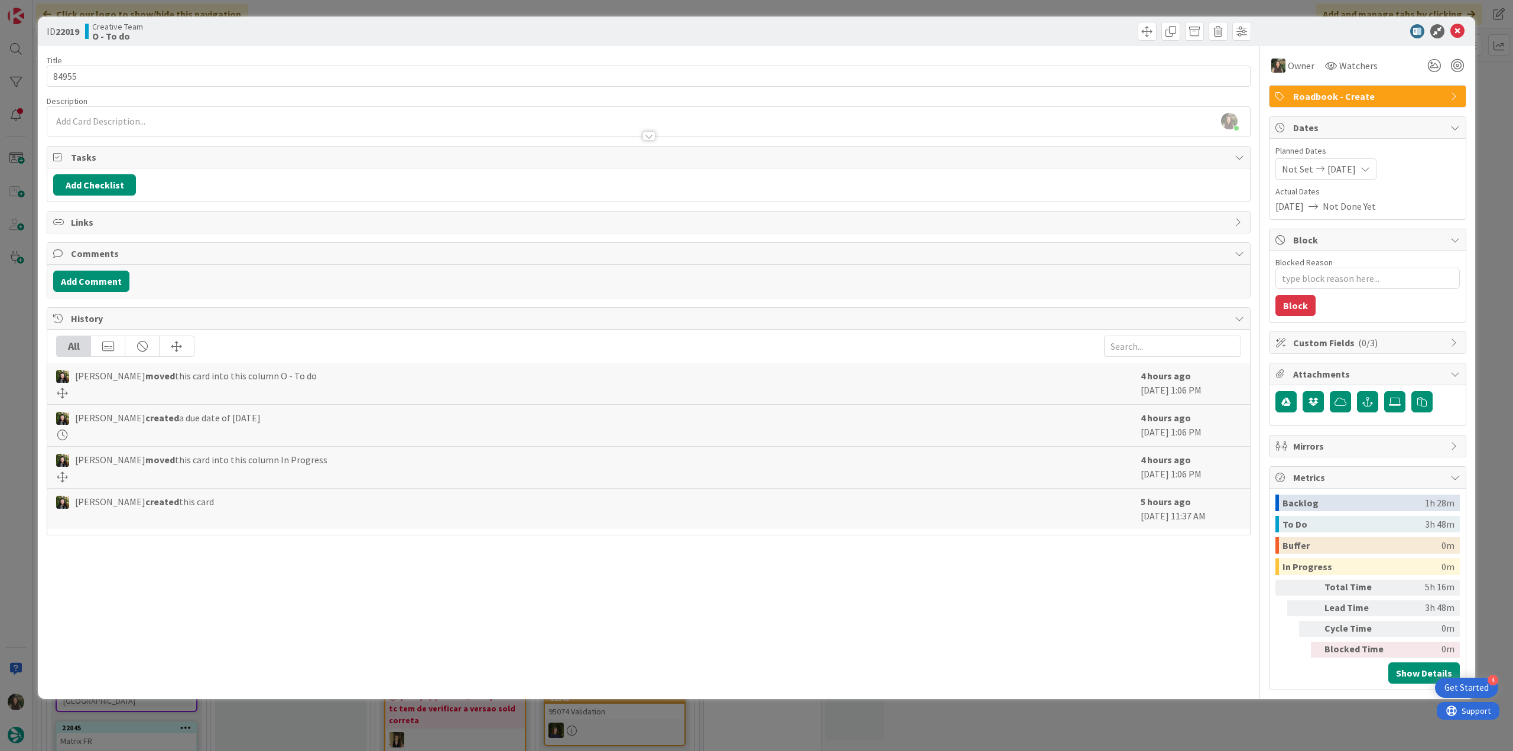
type textarea "x"
drag, startPoint x: 1491, startPoint y: 99, endPoint x: 1477, endPoint y: 105, distance: 15.4
click at [1491, 98] on div "ID 22019 Creative Team O - To do Title 5 / 128 84955 Description [PERSON_NAME] …" at bounding box center [756, 375] width 1513 height 751
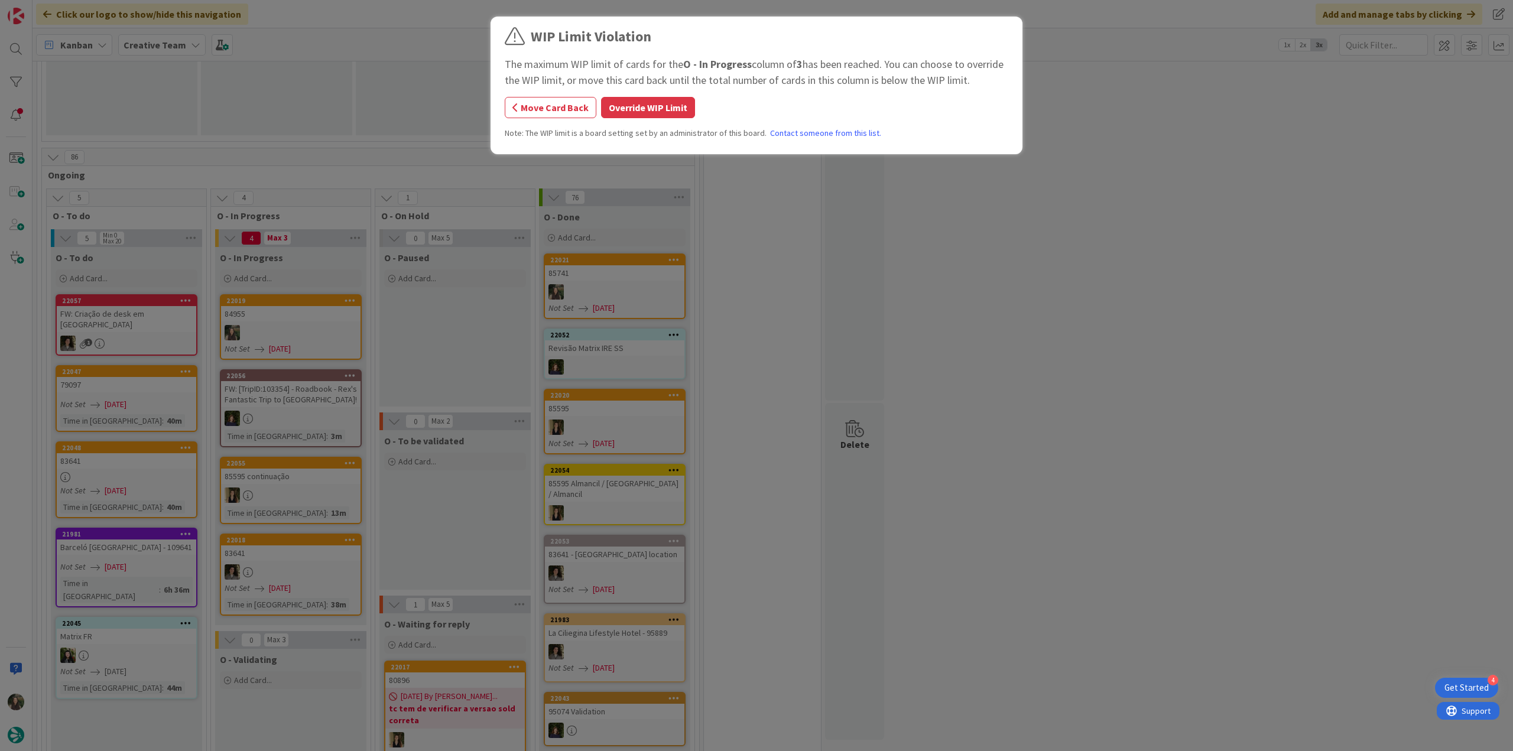
click at [656, 103] on button "Override WIP Limit" at bounding box center [648, 107] width 94 height 21
